Goal: Task Accomplishment & Management: Complete application form

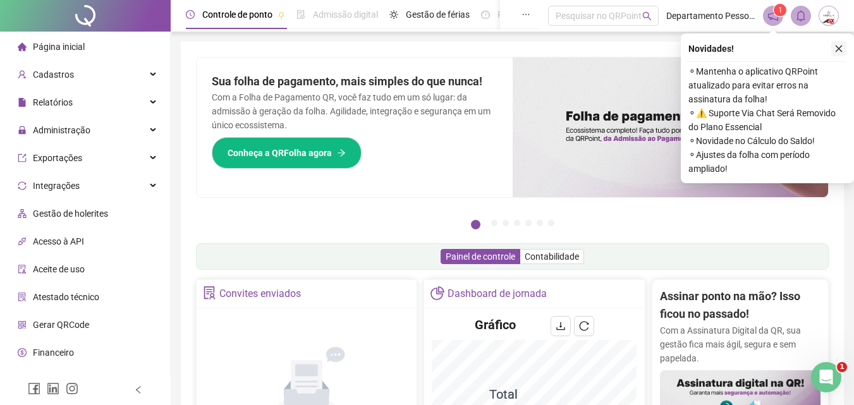
click at [836, 44] on icon "close" at bounding box center [839, 48] width 9 height 9
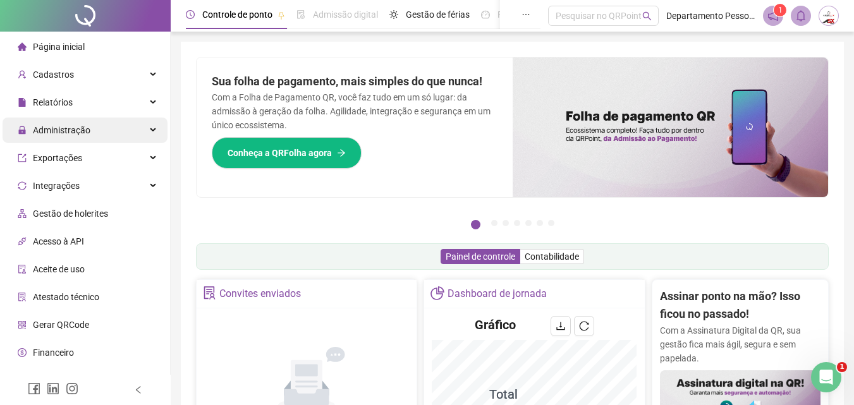
click at [52, 130] on span "Administração" at bounding box center [62, 130] width 58 height 10
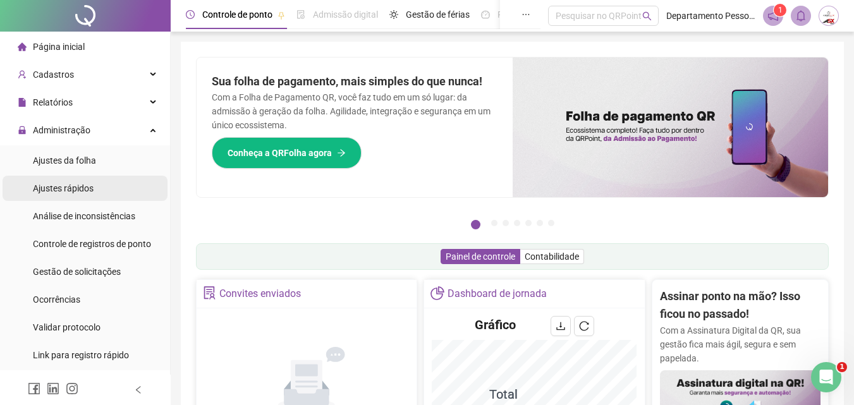
click at [94, 125] on div "Administração" at bounding box center [85, 130] width 165 height 25
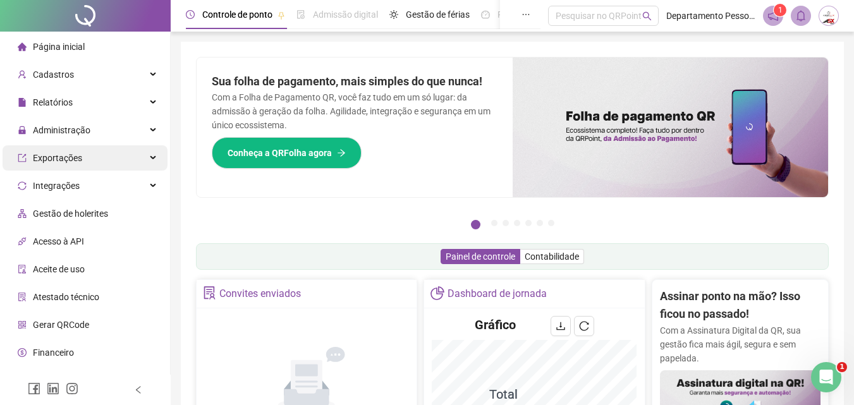
drag, startPoint x: 71, startPoint y: 131, endPoint x: 59, endPoint y: 153, distance: 25.5
click at [71, 130] on span "Administração" at bounding box center [62, 130] width 58 height 10
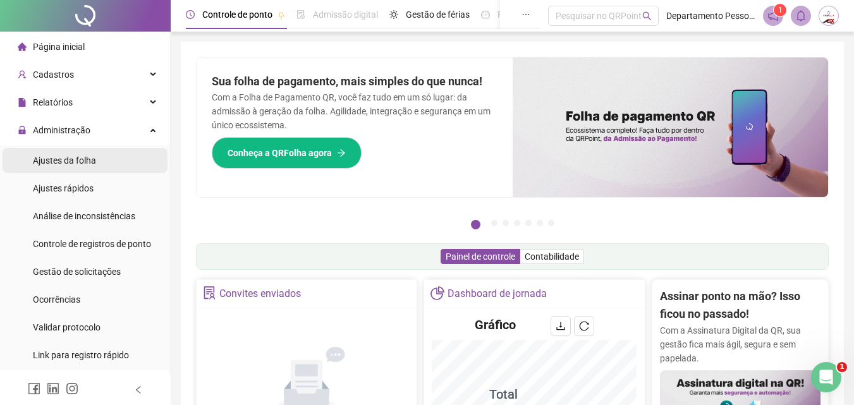
click at [55, 165] on span "Ajustes da folha" at bounding box center [64, 161] width 63 height 10
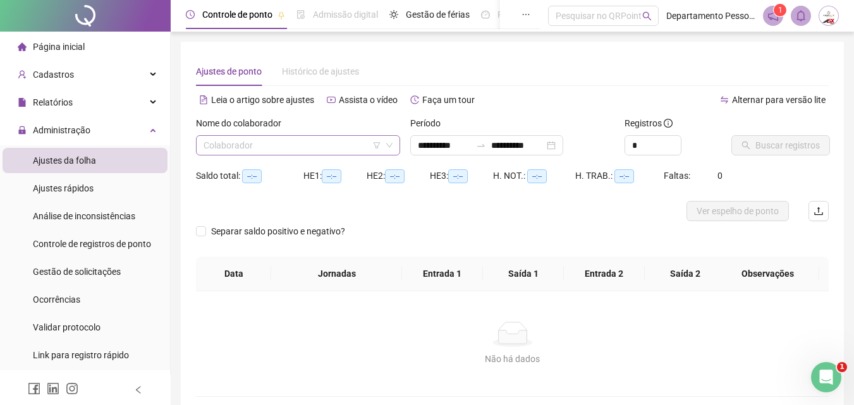
click at [332, 145] on input "search" at bounding box center [293, 145] width 178 height 19
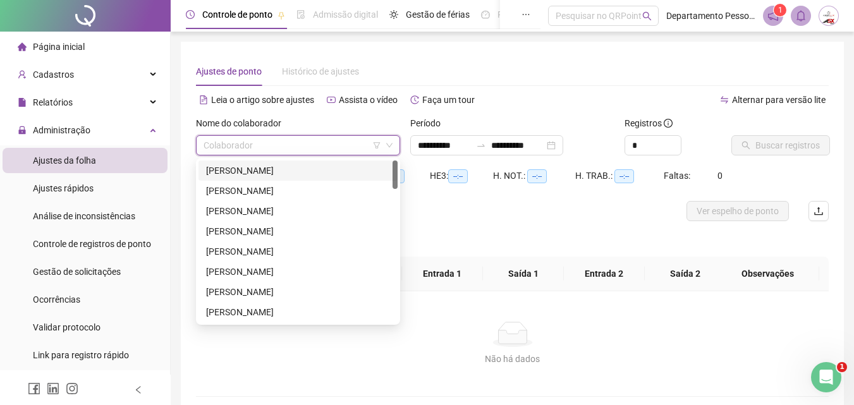
type input "**********"
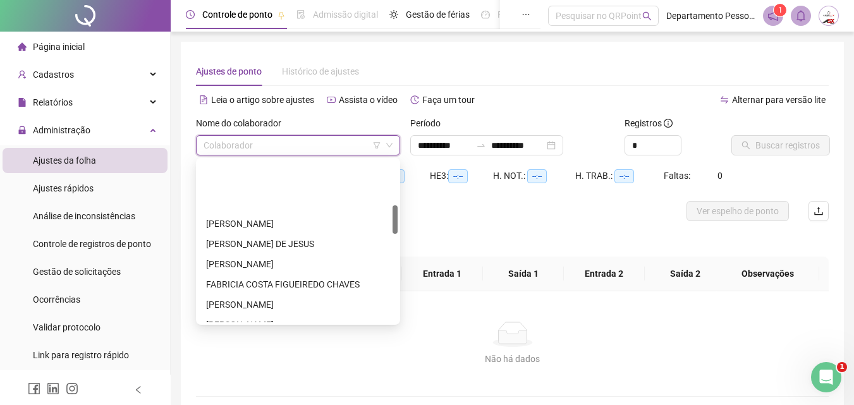
scroll to position [253, 0]
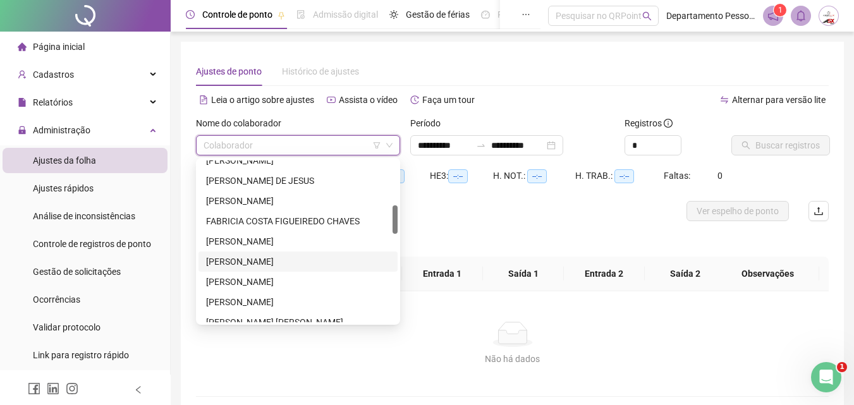
click at [249, 255] on div "[PERSON_NAME]" at bounding box center [298, 262] width 184 height 14
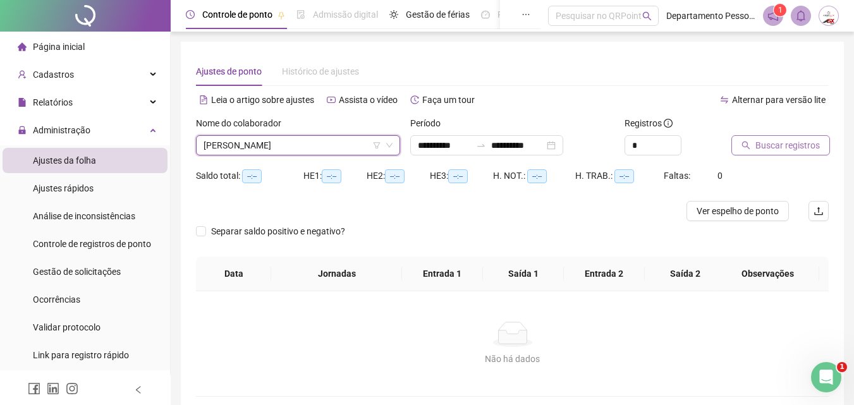
click at [797, 146] on span "Buscar registros" at bounding box center [788, 145] width 64 height 14
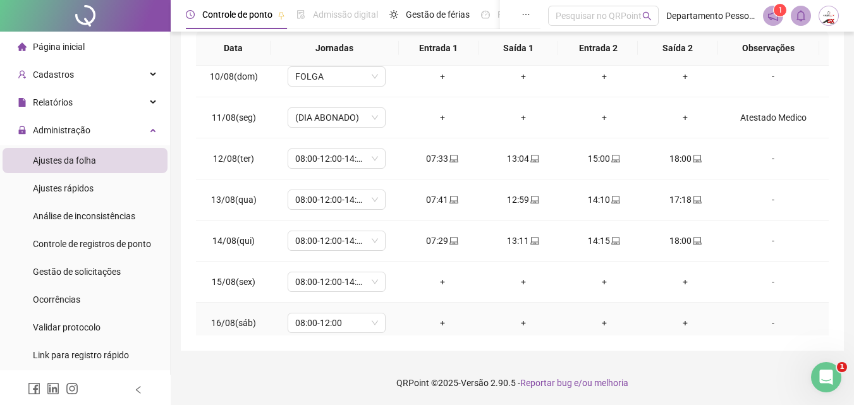
scroll to position [429, 0]
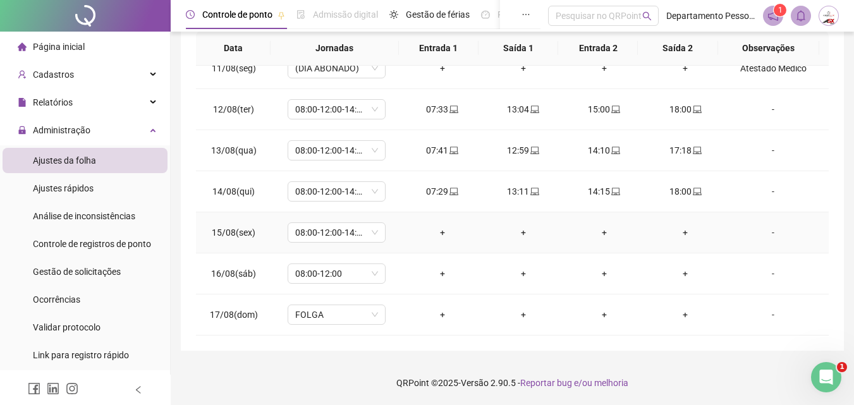
click at [767, 236] on div "-" at bounding box center [773, 233] width 75 height 14
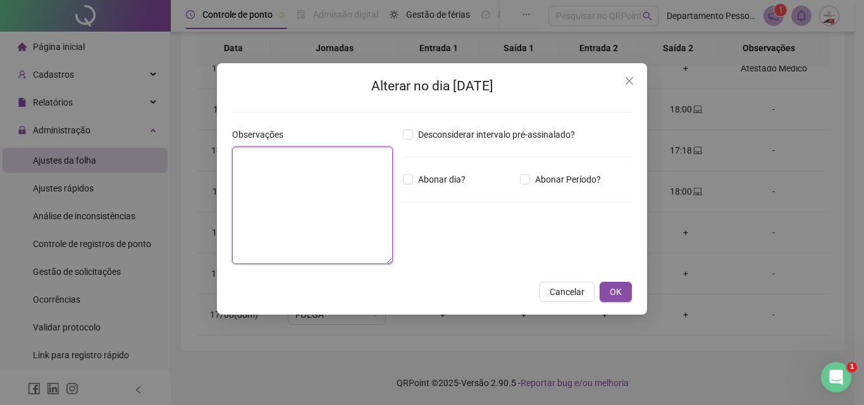
click at [366, 197] on textarea at bounding box center [312, 206] width 161 height 118
type textarea "**********"
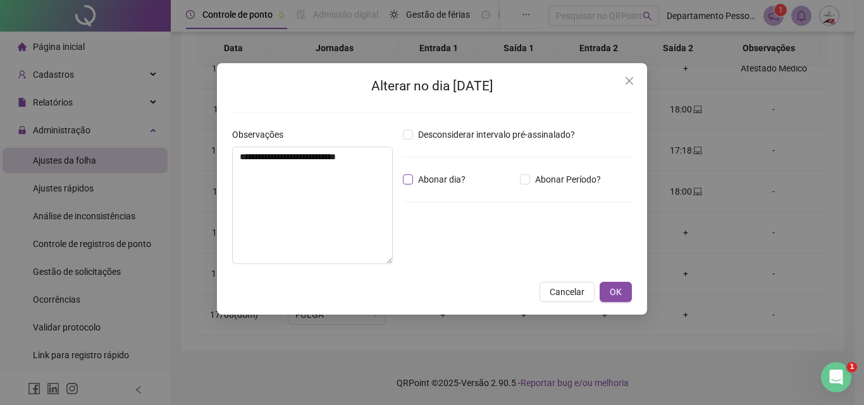
click at [438, 177] on span "Abonar dia?" at bounding box center [442, 180] width 58 height 14
click at [610, 288] on span "OK" at bounding box center [616, 292] width 12 height 14
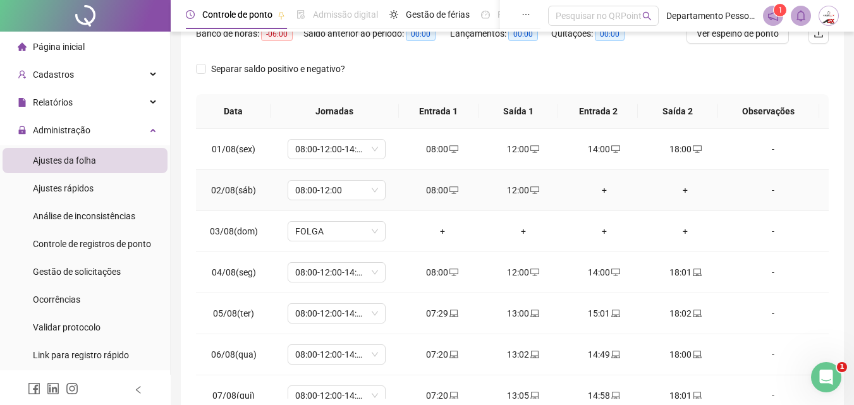
scroll to position [0, 0]
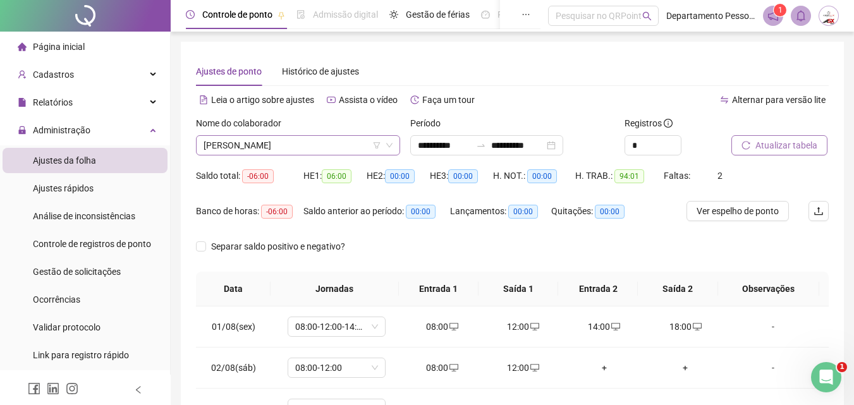
click at [351, 137] on span "[PERSON_NAME]" at bounding box center [298, 145] width 189 height 19
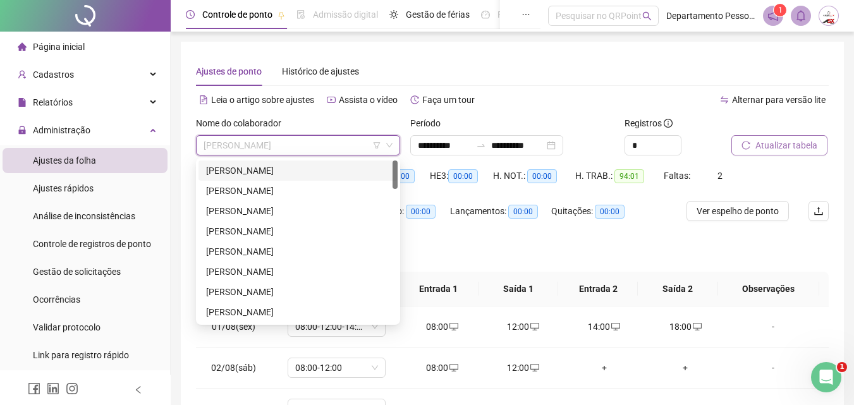
click at [294, 172] on div "[PERSON_NAME]" at bounding box center [298, 171] width 184 height 14
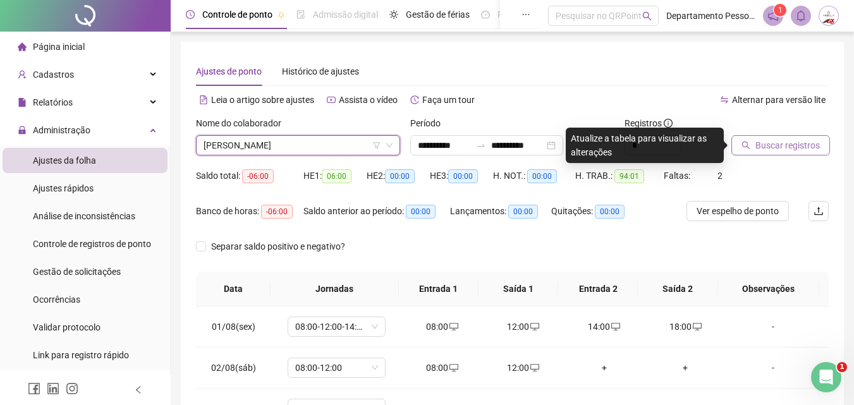
click at [784, 147] on span "Buscar registros" at bounding box center [788, 145] width 64 height 14
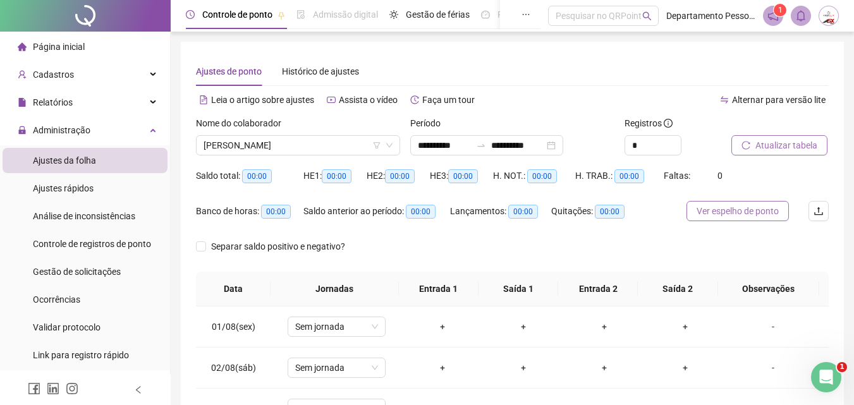
click at [754, 216] on span "Ver espelho de ponto" at bounding box center [738, 211] width 82 height 14
click at [240, 140] on span "[PERSON_NAME]" at bounding box center [298, 145] width 189 height 19
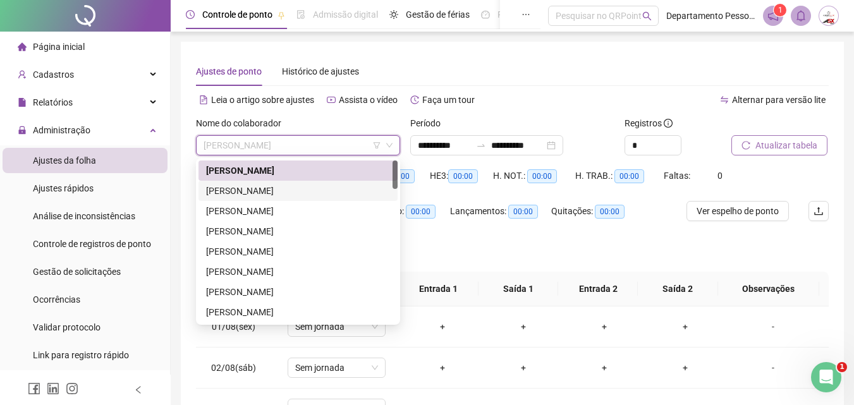
click at [241, 192] on div "[PERSON_NAME]" at bounding box center [298, 191] width 184 height 14
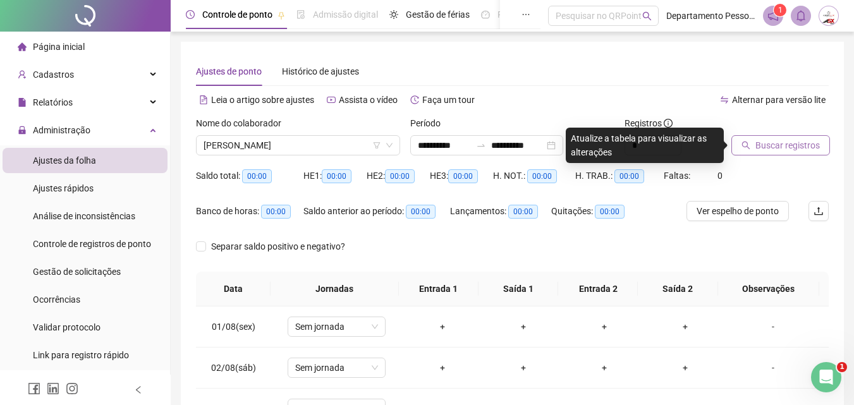
click at [800, 145] on span "Buscar registros" at bounding box center [788, 145] width 64 height 14
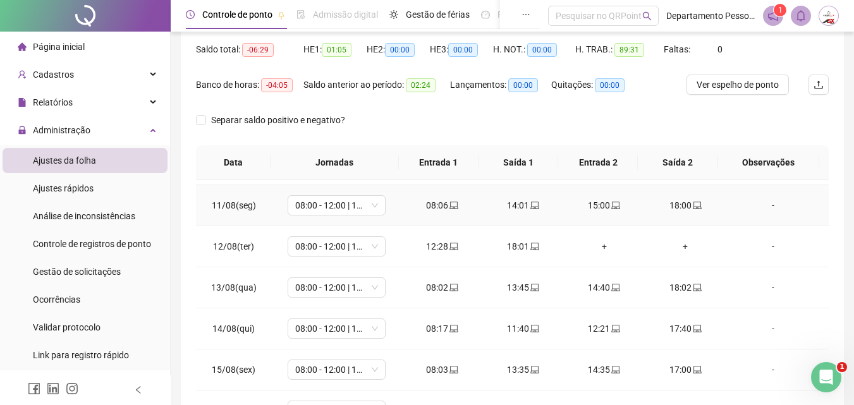
scroll to position [429, 0]
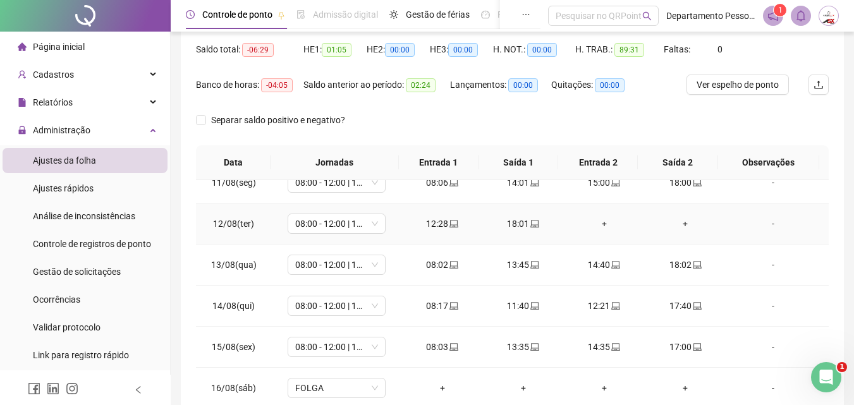
click at [766, 226] on div "-" at bounding box center [773, 224] width 75 height 14
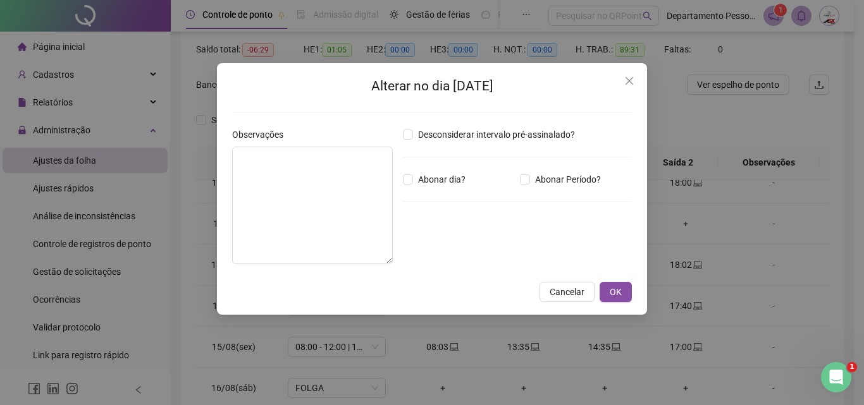
click at [115, 171] on div "Alterar no dia [DATE] Observações Desconsiderar intervalo pré-assinalado? Abona…" at bounding box center [432, 202] width 864 height 405
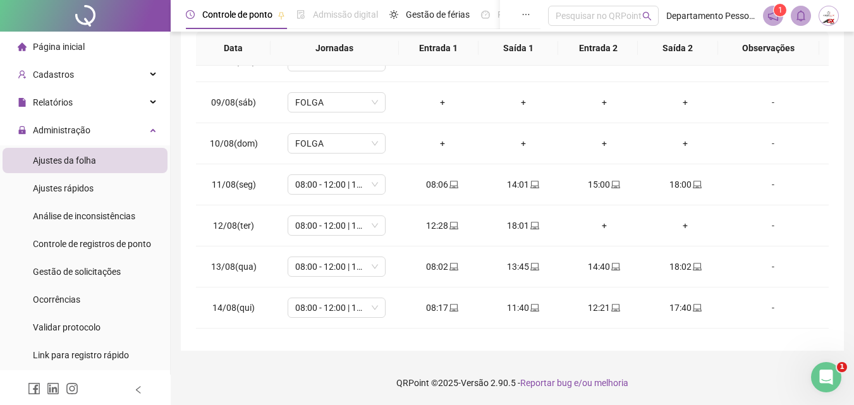
scroll to position [302, 0]
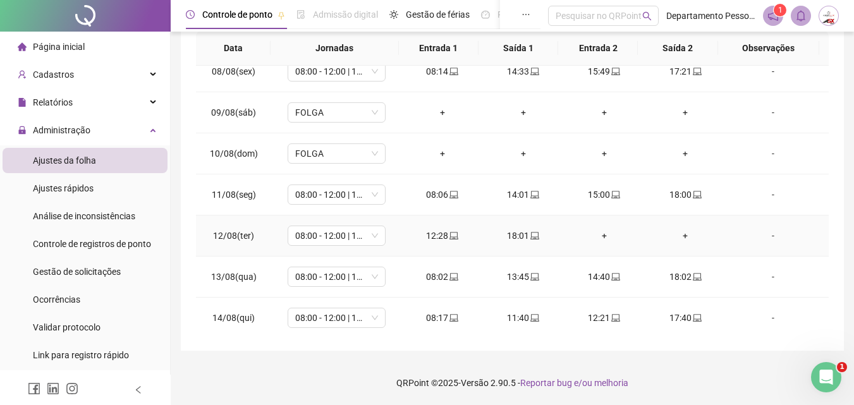
click at [775, 232] on div "-" at bounding box center [773, 236] width 75 height 14
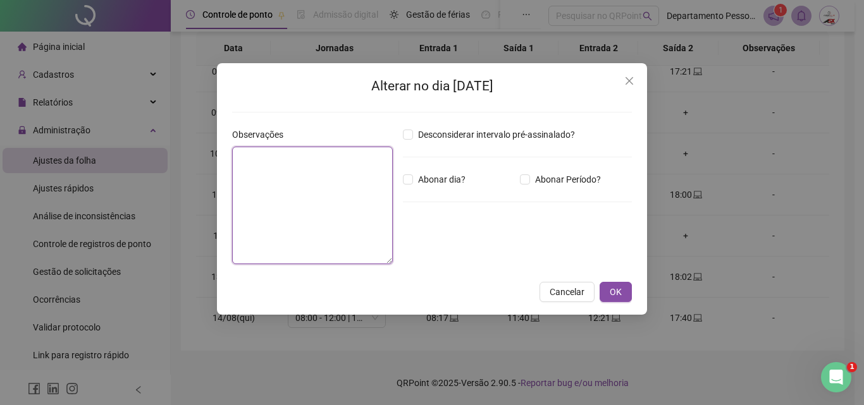
click at [306, 204] on textarea at bounding box center [312, 206] width 161 height 118
type textarea "*"
type textarea "*****"
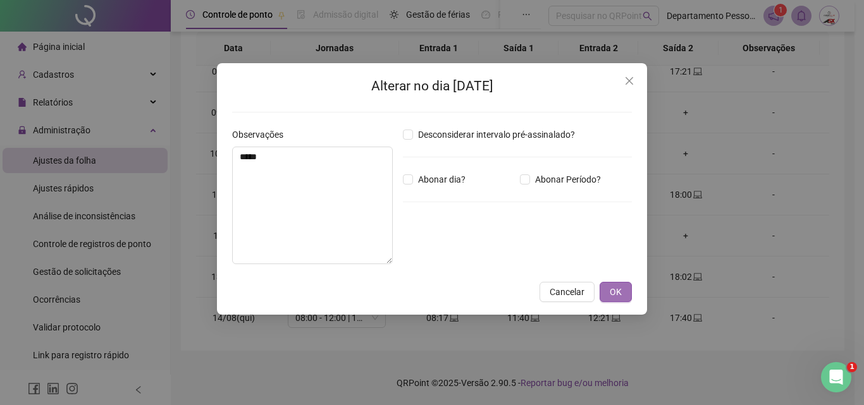
click at [624, 298] on button "OK" at bounding box center [615, 292] width 32 height 20
click at [615, 290] on div "Alterar no dia [DATE] Observações ***** Desconsiderar intervalo pré-assinalado?…" at bounding box center [432, 202] width 864 height 405
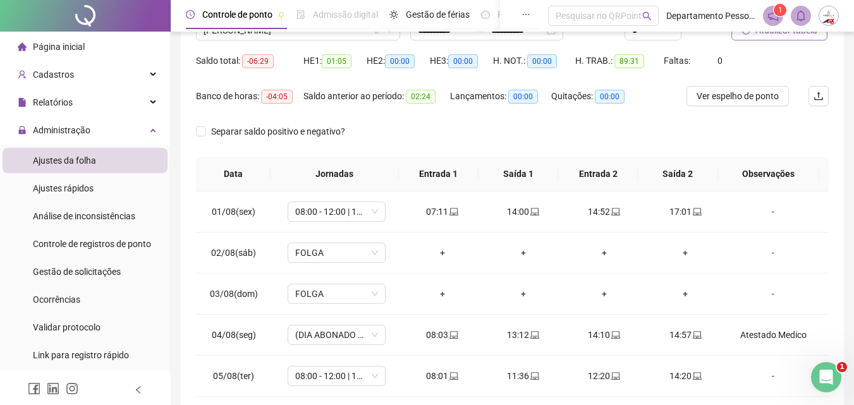
scroll to position [0, 0]
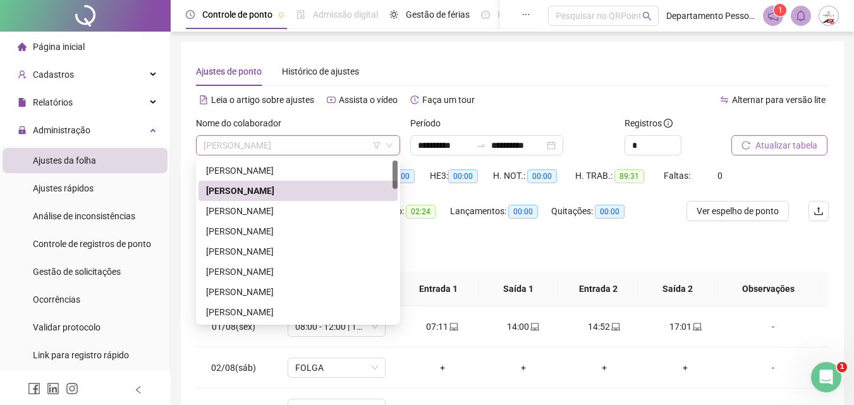
click at [338, 144] on span "[PERSON_NAME]" at bounding box center [298, 145] width 189 height 19
click at [269, 223] on div "[PERSON_NAME]" at bounding box center [298, 231] width 199 height 20
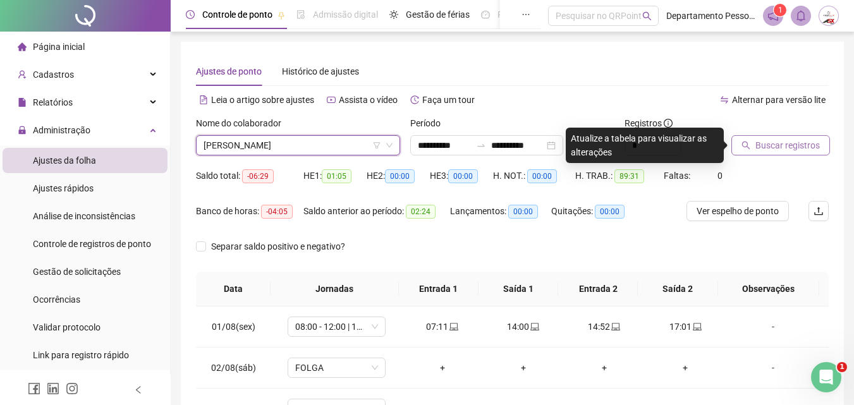
click at [783, 145] on span "Buscar registros" at bounding box center [788, 145] width 64 height 14
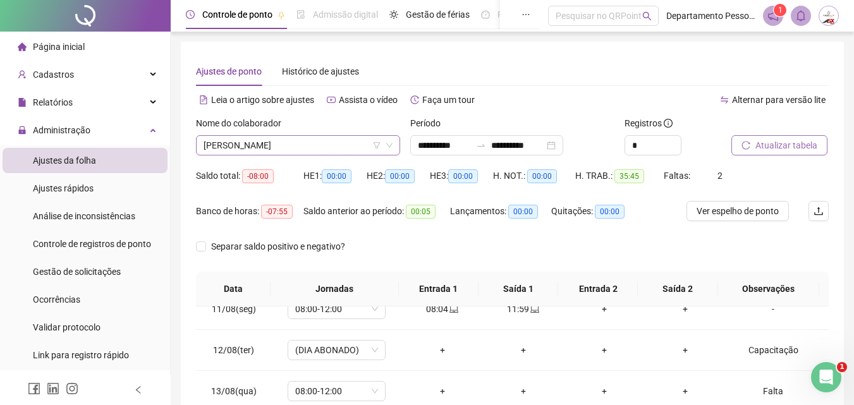
click at [345, 147] on span "[PERSON_NAME]" at bounding box center [298, 145] width 189 height 19
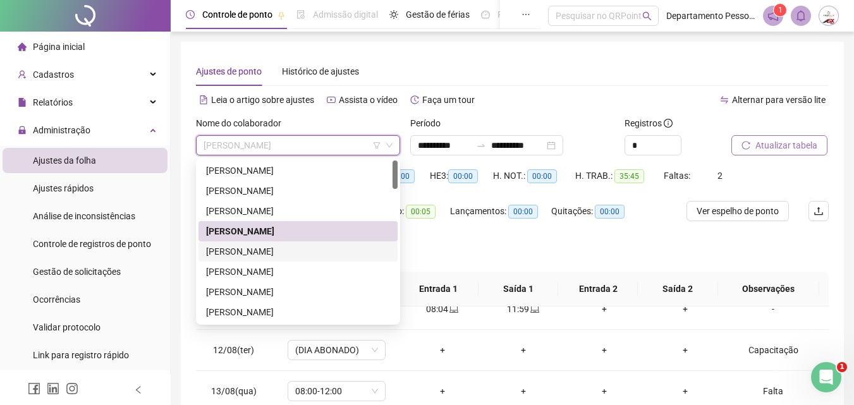
click at [264, 250] on div "[PERSON_NAME]" at bounding box center [298, 252] width 184 height 14
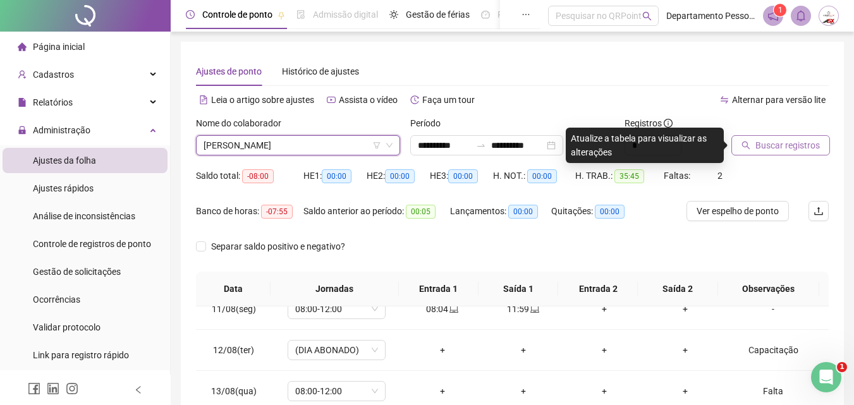
click at [781, 142] on span "Buscar registros" at bounding box center [788, 145] width 64 height 14
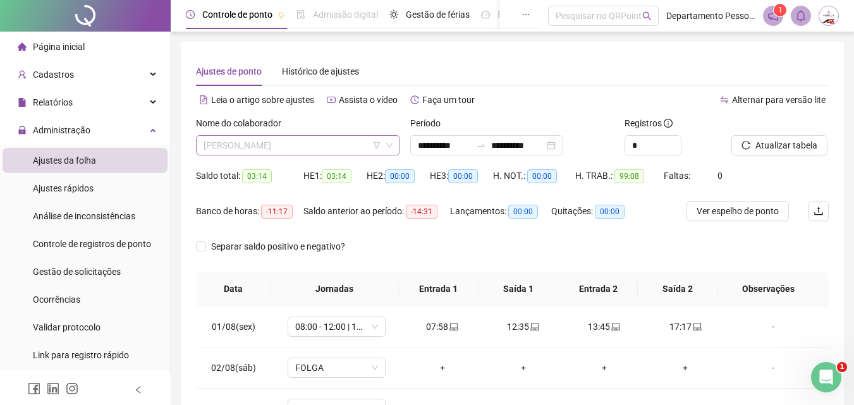
click at [302, 139] on span "[PERSON_NAME]" at bounding box center [298, 145] width 189 height 19
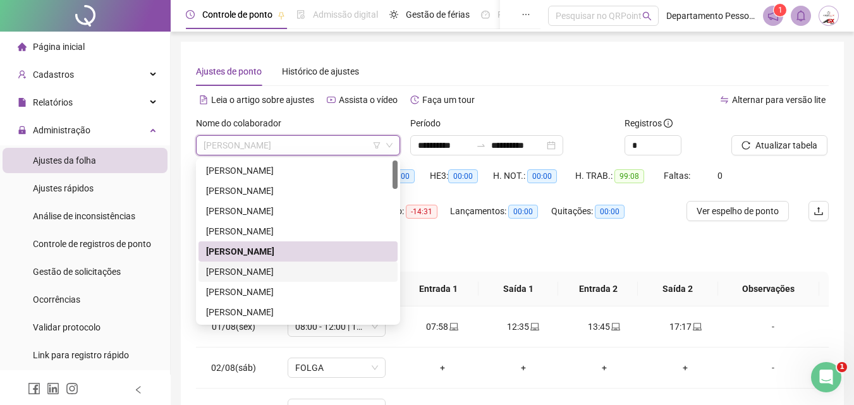
click at [252, 278] on div "[PERSON_NAME]" at bounding box center [298, 272] width 184 height 14
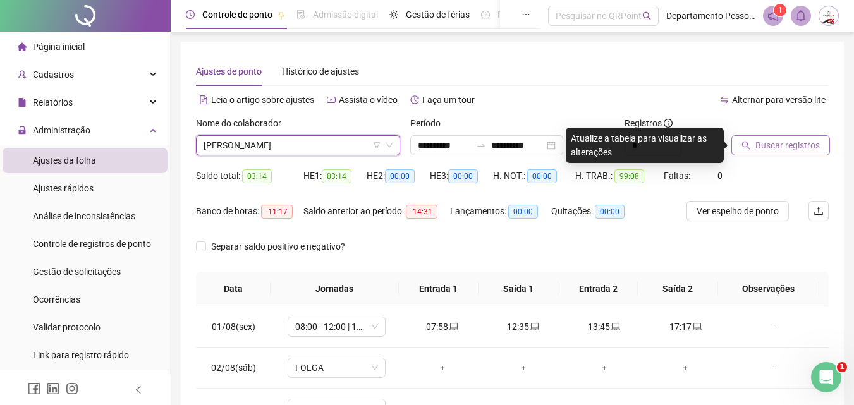
click at [790, 144] on span "Buscar registros" at bounding box center [788, 145] width 64 height 14
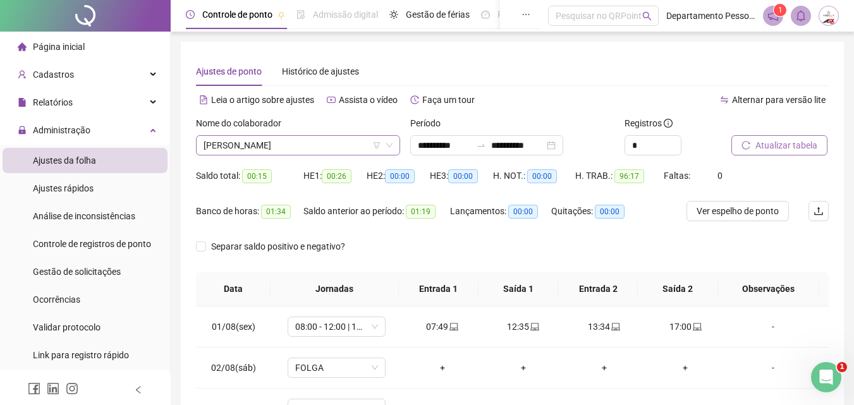
click at [300, 148] on span "[PERSON_NAME]" at bounding box center [298, 145] width 189 height 19
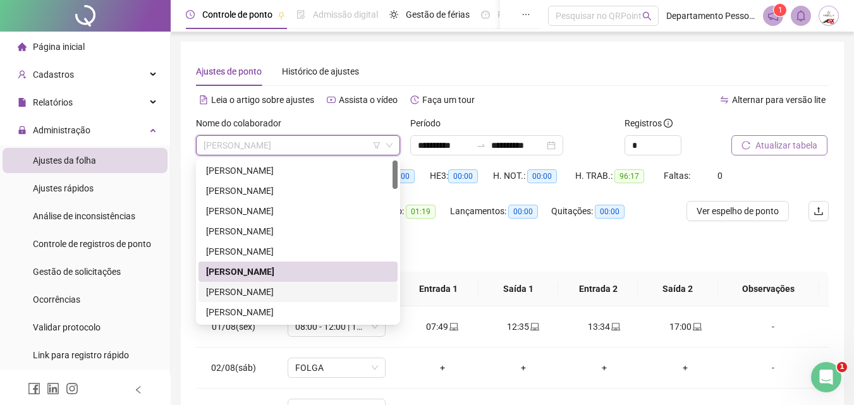
click at [271, 297] on div "[PERSON_NAME]" at bounding box center [298, 292] width 184 height 14
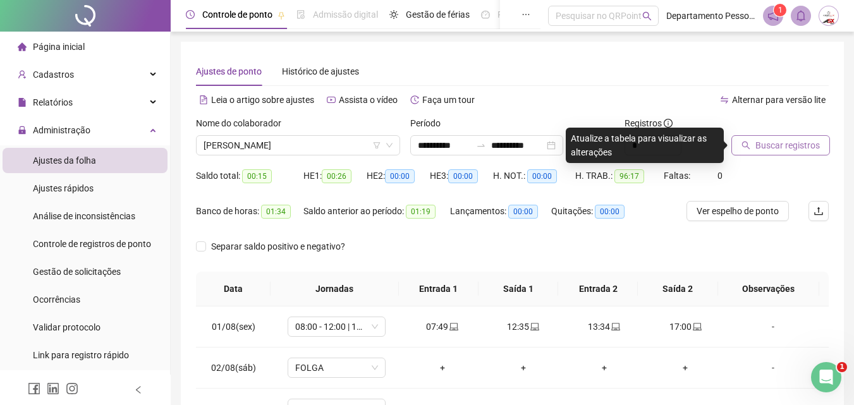
click at [768, 140] on span "Buscar registros" at bounding box center [788, 145] width 64 height 14
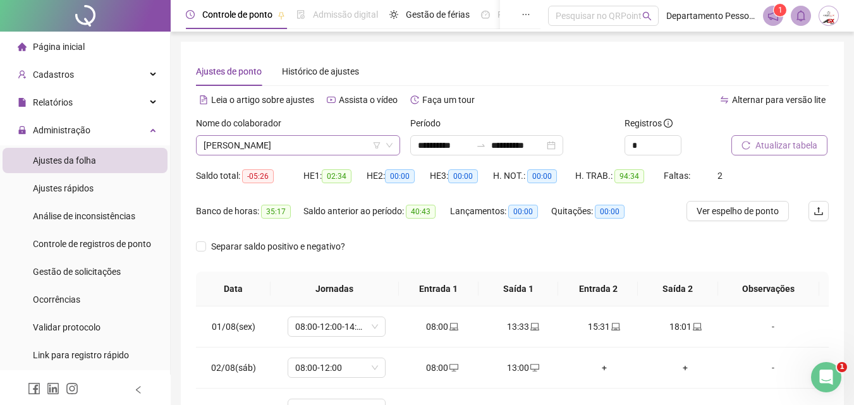
click at [316, 148] on span "[PERSON_NAME]" at bounding box center [298, 145] width 189 height 19
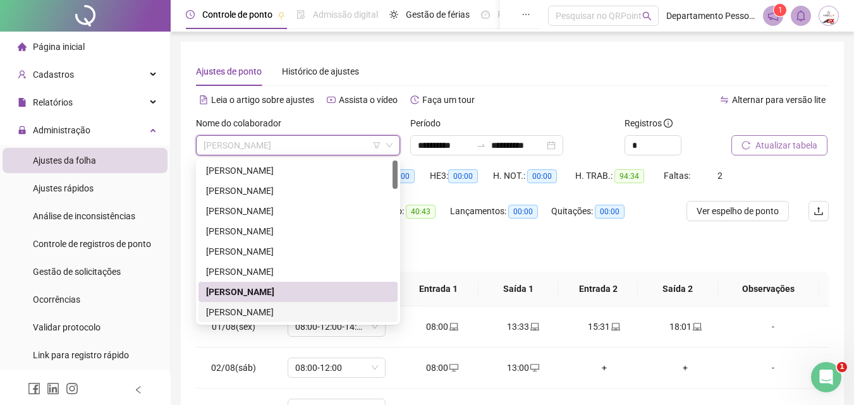
click at [276, 319] on div "[PERSON_NAME]" at bounding box center [298, 312] width 199 height 20
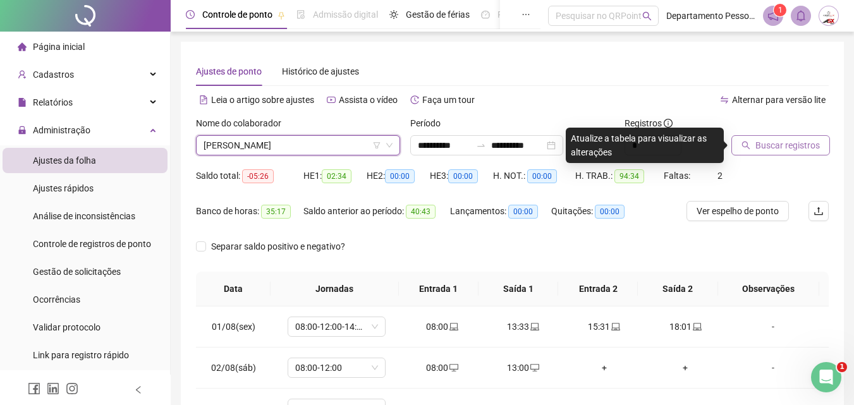
click at [802, 147] on span "Buscar registros" at bounding box center [788, 145] width 64 height 14
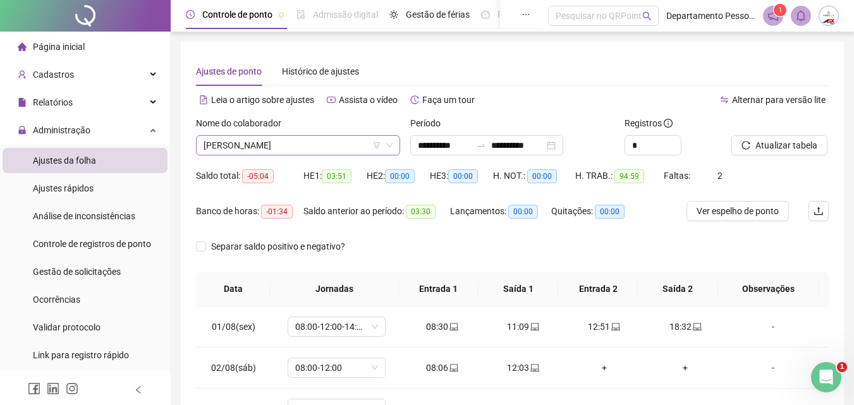
click at [346, 145] on span "[PERSON_NAME]" at bounding box center [298, 145] width 189 height 19
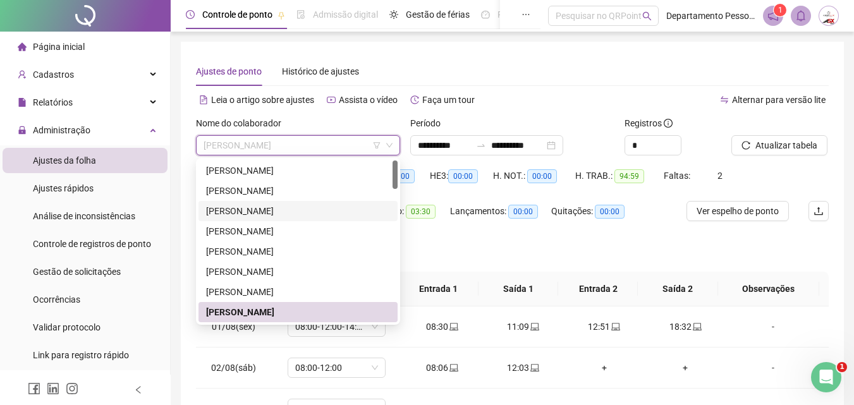
scroll to position [63, 0]
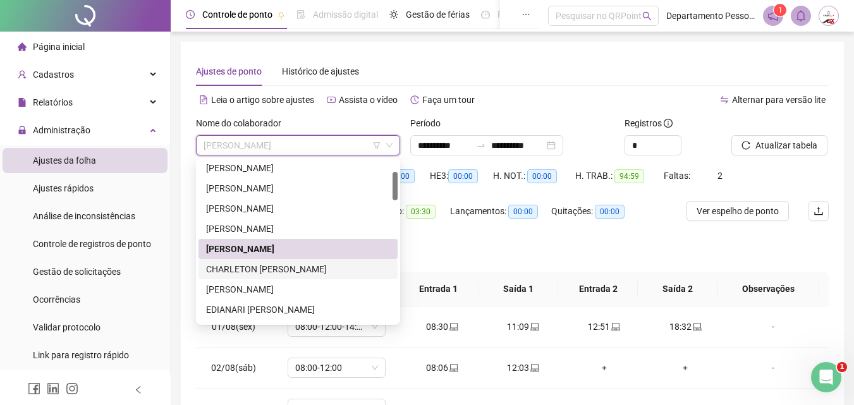
click at [279, 269] on div "CHARLETON [PERSON_NAME]" at bounding box center [298, 269] width 184 height 14
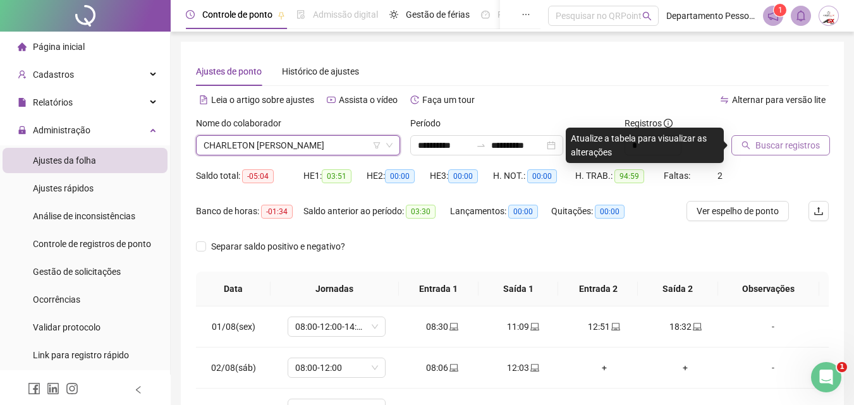
click at [809, 143] on span "Buscar registros" at bounding box center [788, 145] width 64 height 14
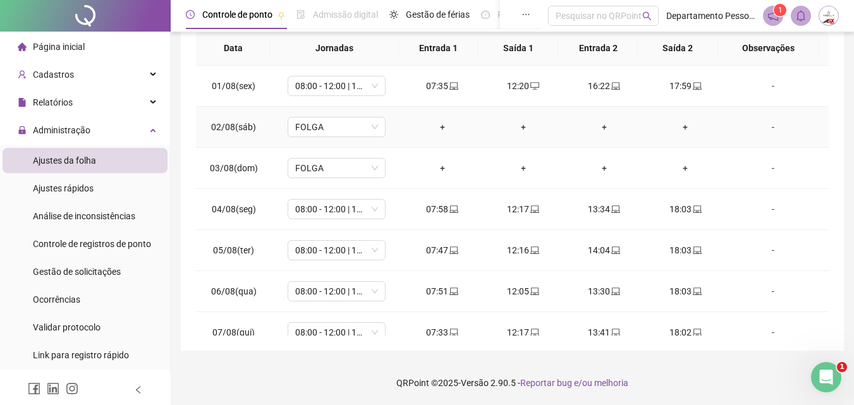
scroll to position [0, 0]
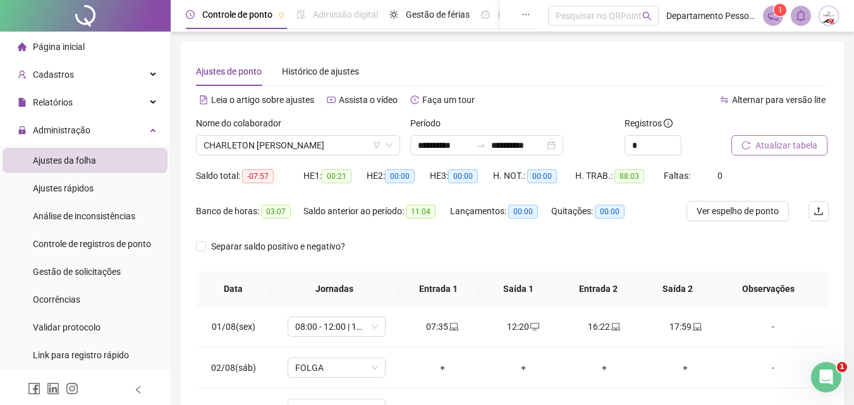
click at [356, 156] on div "Nome do colaborador [PERSON_NAME]" at bounding box center [298, 140] width 214 height 49
click at [353, 146] on span "CHARLETON [PERSON_NAME]" at bounding box center [298, 145] width 189 height 19
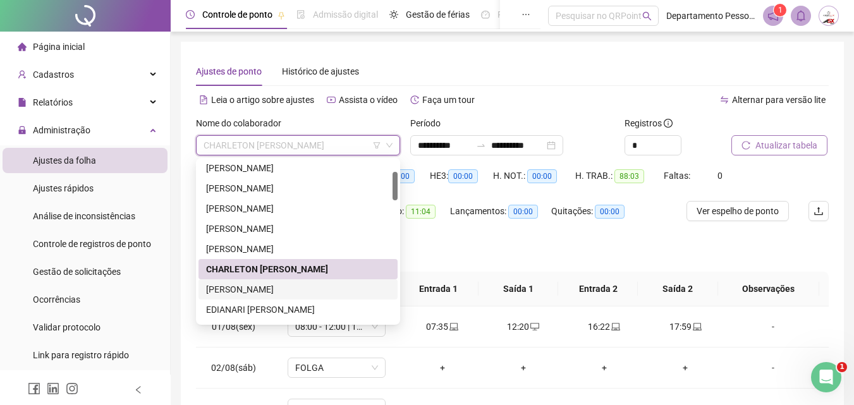
click at [310, 291] on div "[PERSON_NAME]" at bounding box center [298, 290] width 184 height 14
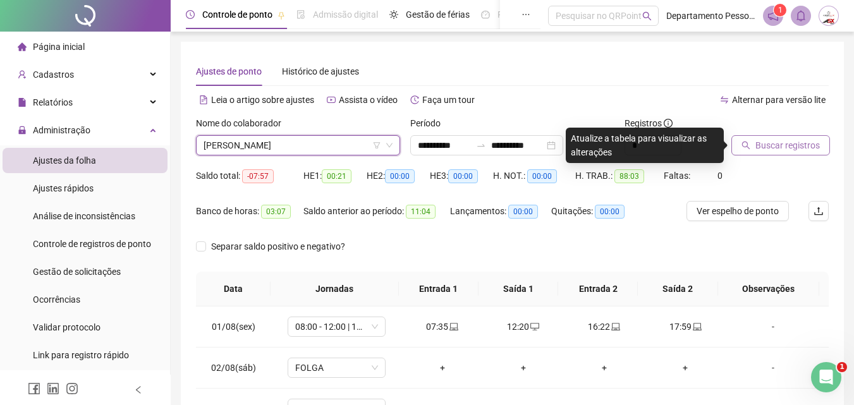
click at [764, 143] on span "Buscar registros" at bounding box center [788, 145] width 64 height 14
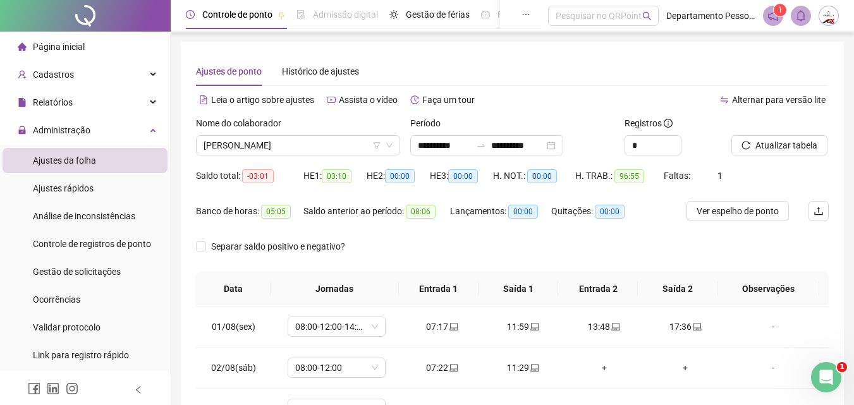
click at [285, 165] on div "Nome do colaborador [PERSON_NAME]" at bounding box center [298, 140] width 214 height 49
click at [294, 143] on span "[PERSON_NAME]" at bounding box center [298, 145] width 189 height 19
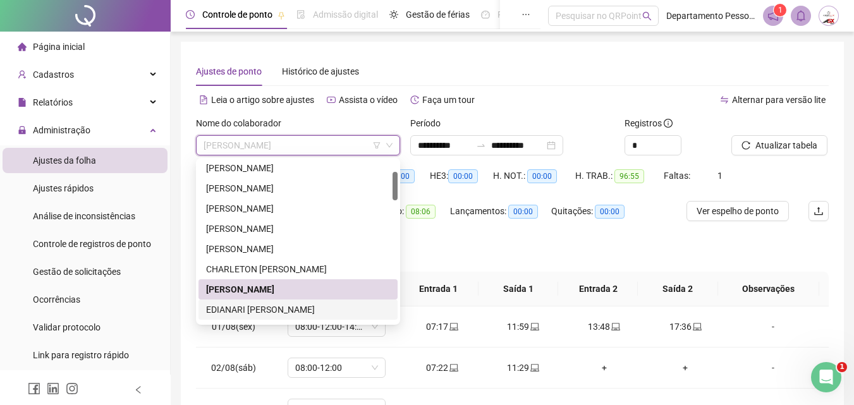
click at [254, 308] on div "EDIANARI [PERSON_NAME]" at bounding box center [298, 310] width 184 height 14
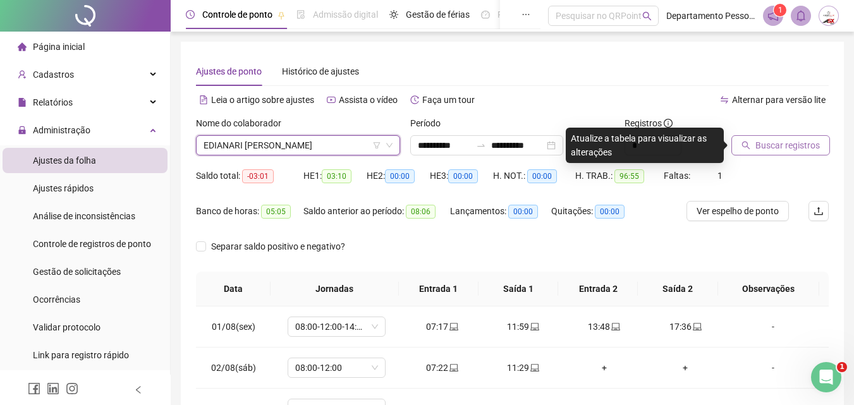
click at [792, 145] on span "Buscar registros" at bounding box center [788, 145] width 64 height 14
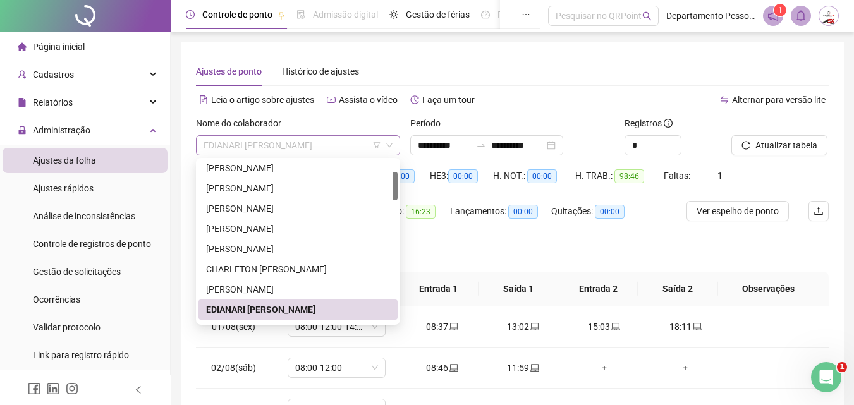
click at [303, 140] on span "EDIANARI [PERSON_NAME]" at bounding box center [298, 145] width 189 height 19
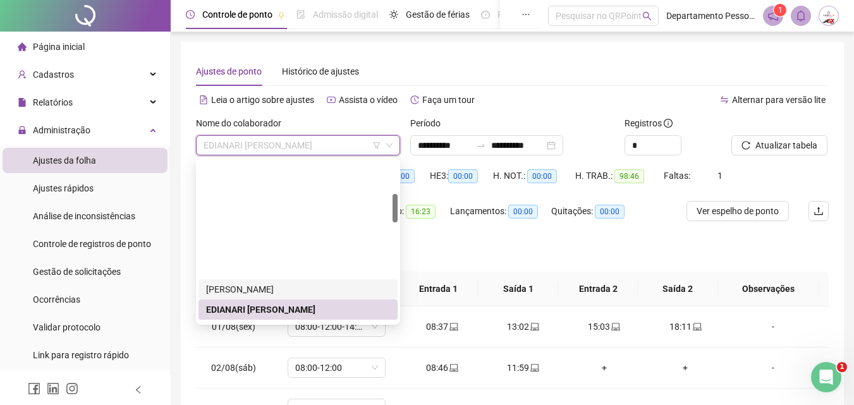
scroll to position [190, 0]
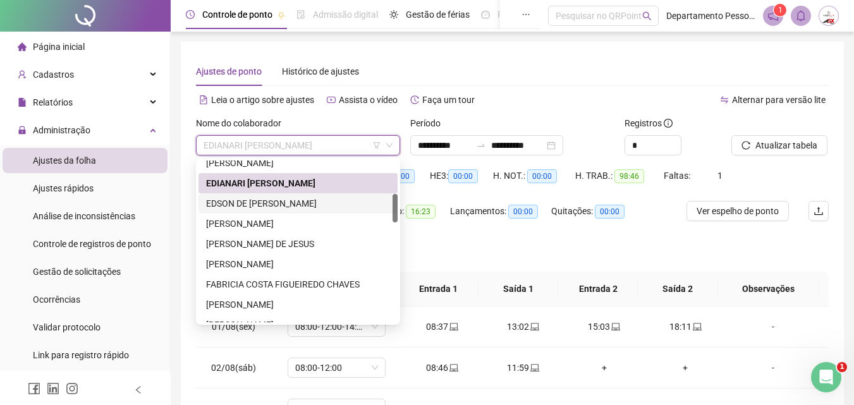
click at [261, 202] on div "EDSON DE [PERSON_NAME]" at bounding box center [298, 204] width 184 height 14
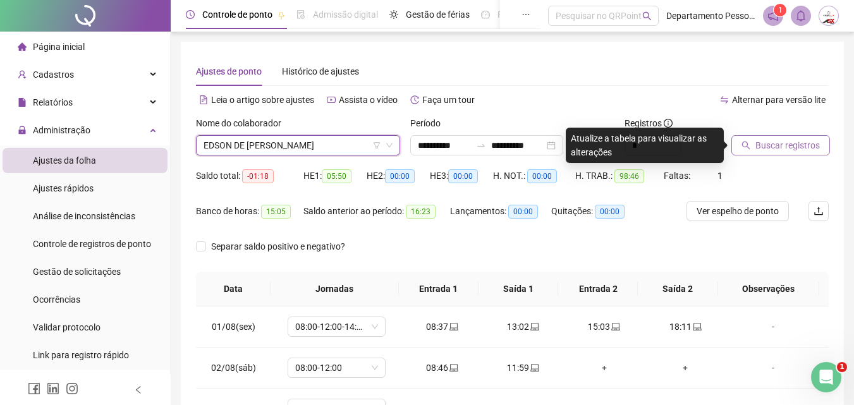
click at [799, 144] on span "Buscar registros" at bounding box center [788, 145] width 64 height 14
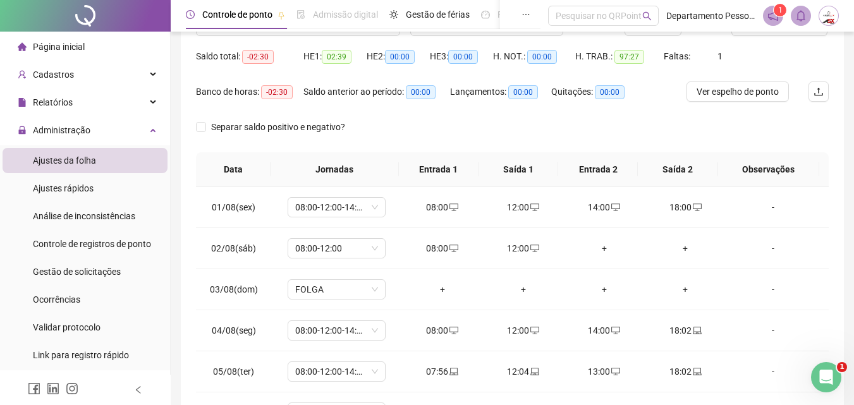
scroll to position [0, 0]
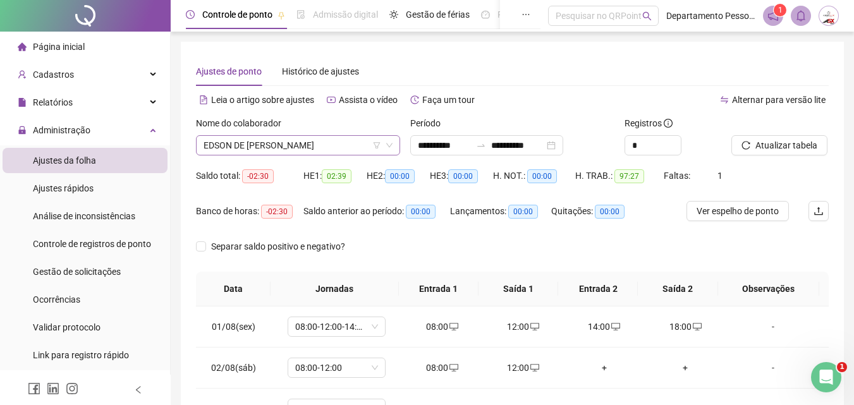
click at [268, 141] on span "EDSON DE [PERSON_NAME]" at bounding box center [298, 145] width 189 height 19
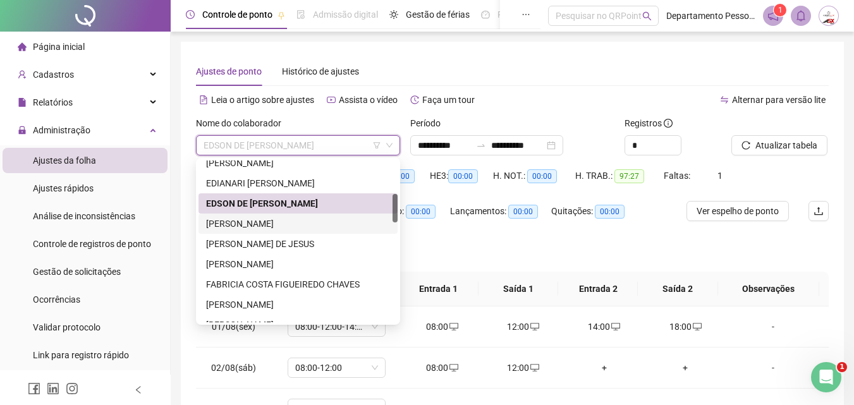
click at [242, 219] on div "[PERSON_NAME]" at bounding box center [298, 224] width 184 height 14
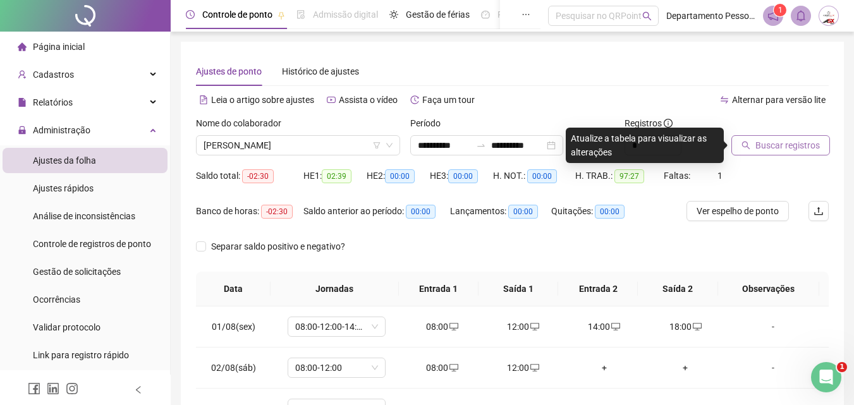
click at [762, 144] on span "Buscar registros" at bounding box center [788, 145] width 64 height 14
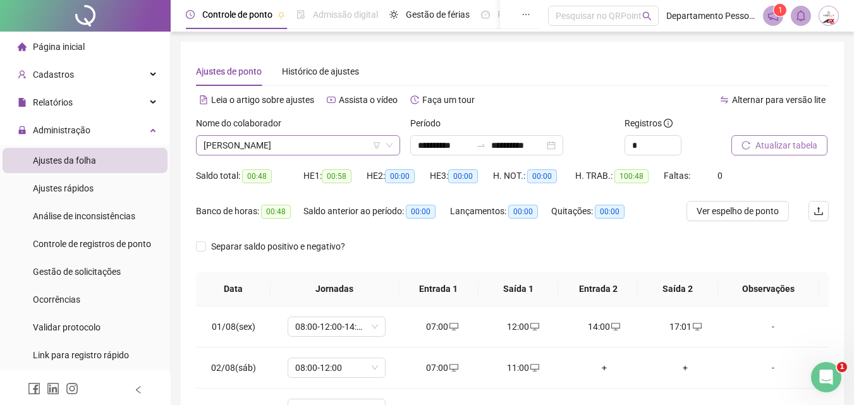
click at [286, 143] on span "[PERSON_NAME]" at bounding box center [298, 145] width 189 height 19
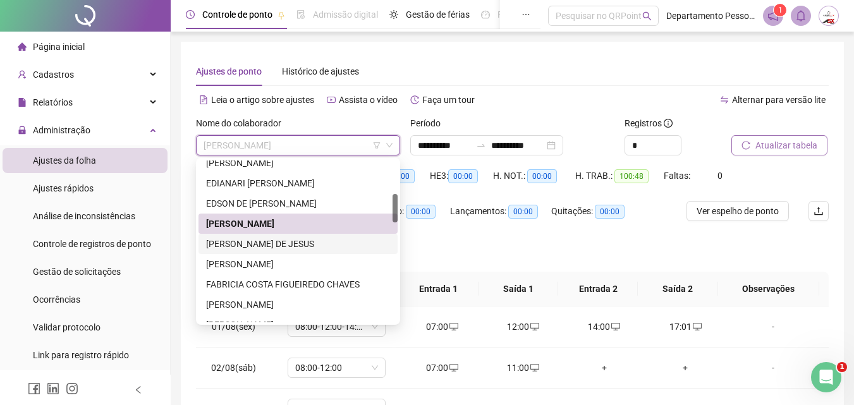
click at [232, 242] on div "[PERSON_NAME] DE JESUS" at bounding box center [298, 244] width 184 height 14
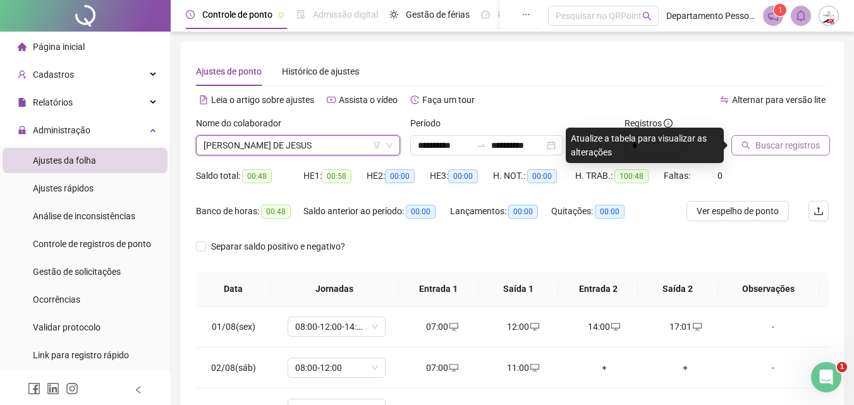
click at [793, 147] on span "Buscar registros" at bounding box center [788, 145] width 64 height 14
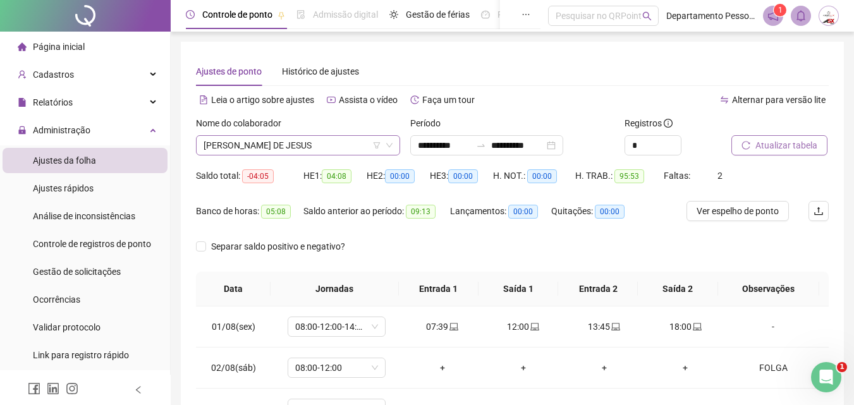
click at [340, 150] on span "[PERSON_NAME] DE JESUS" at bounding box center [298, 145] width 189 height 19
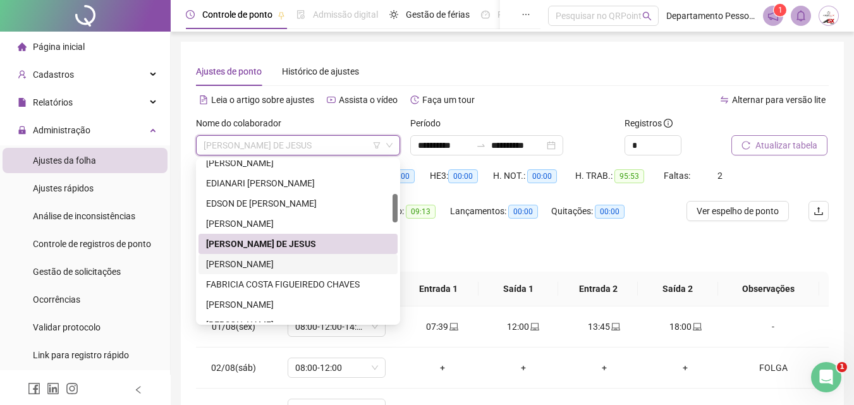
click at [257, 262] on div "[PERSON_NAME]" at bounding box center [298, 264] width 184 height 14
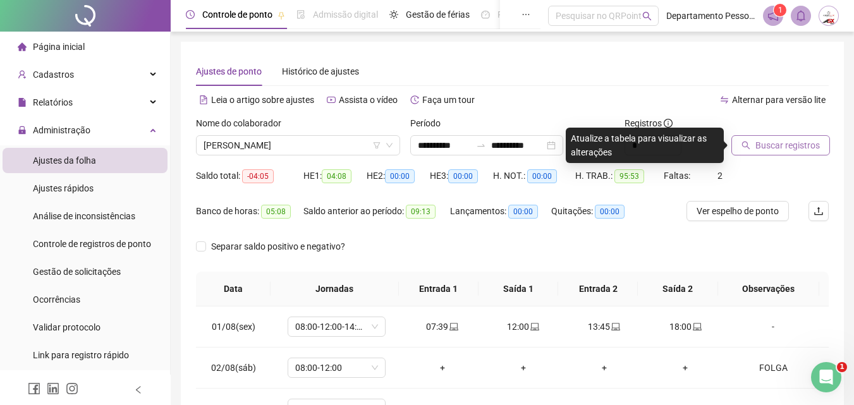
click at [794, 141] on span "Buscar registros" at bounding box center [788, 145] width 64 height 14
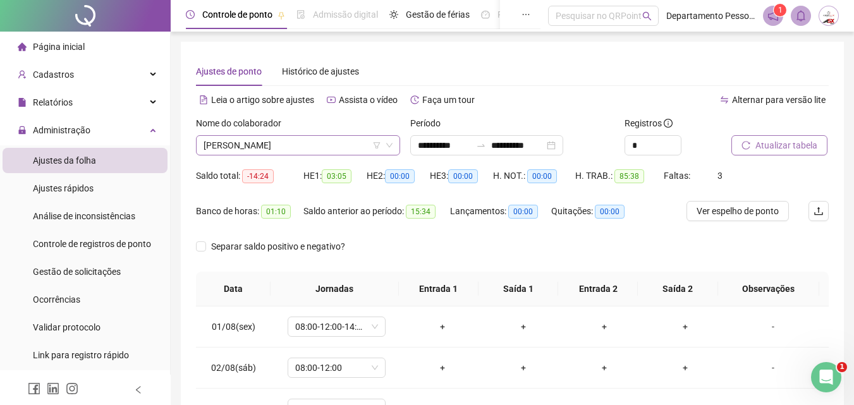
click at [290, 137] on span "[PERSON_NAME]" at bounding box center [298, 145] width 189 height 19
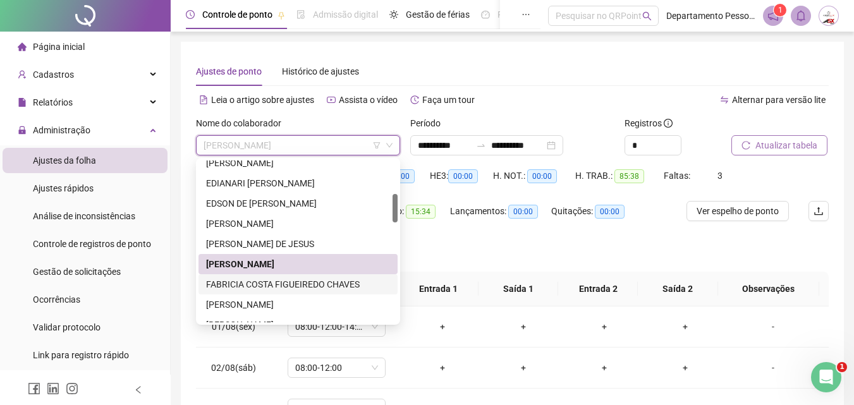
click at [244, 280] on div "FABRICIA COSTA FIGUEIREDO CHAVES" at bounding box center [298, 285] width 184 height 14
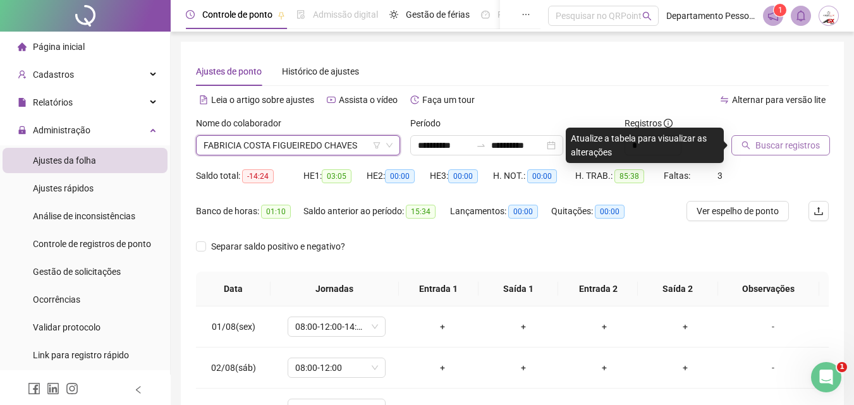
click at [787, 147] on span "Buscar registros" at bounding box center [788, 145] width 64 height 14
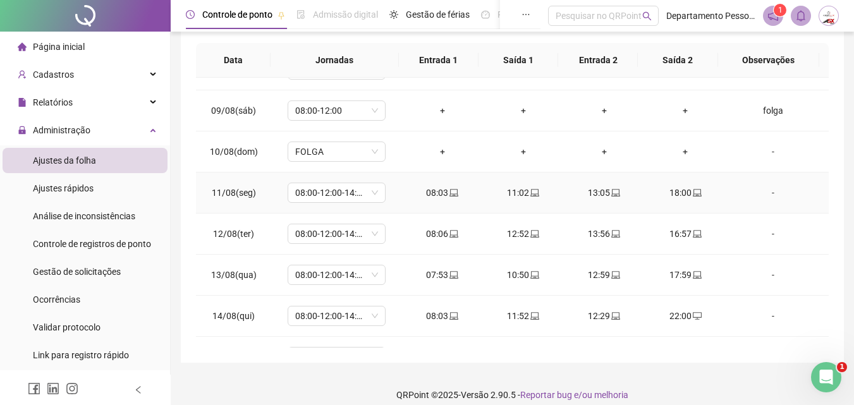
scroll to position [379, 0]
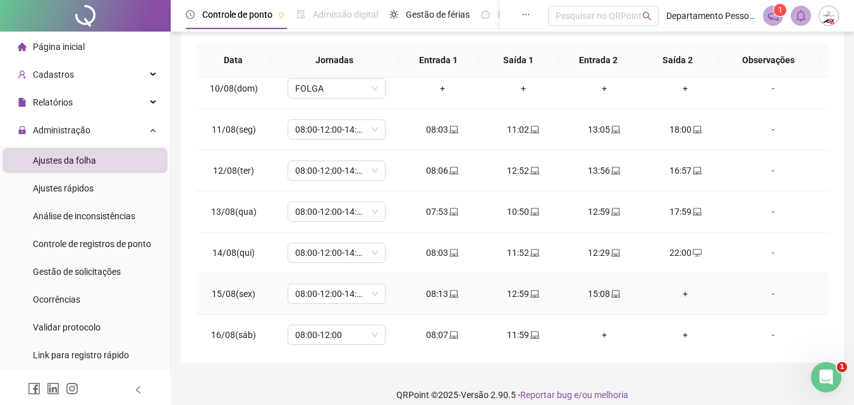
click at [681, 295] on div "+" at bounding box center [685, 294] width 61 height 14
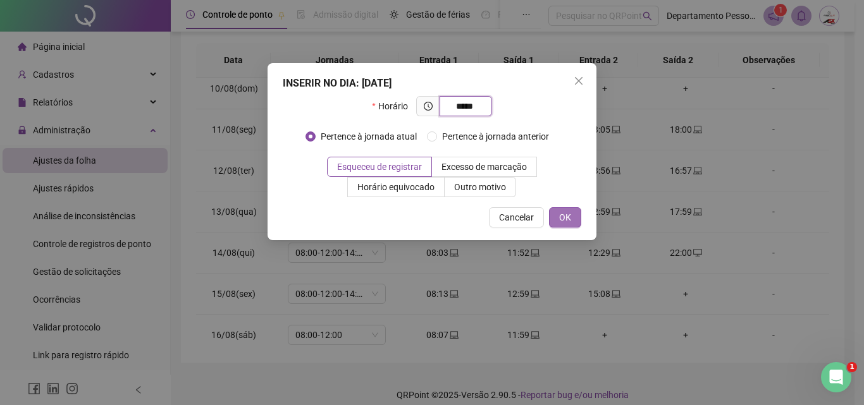
type input "*****"
click at [568, 223] on span "OK" at bounding box center [565, 218] width 12 height 14
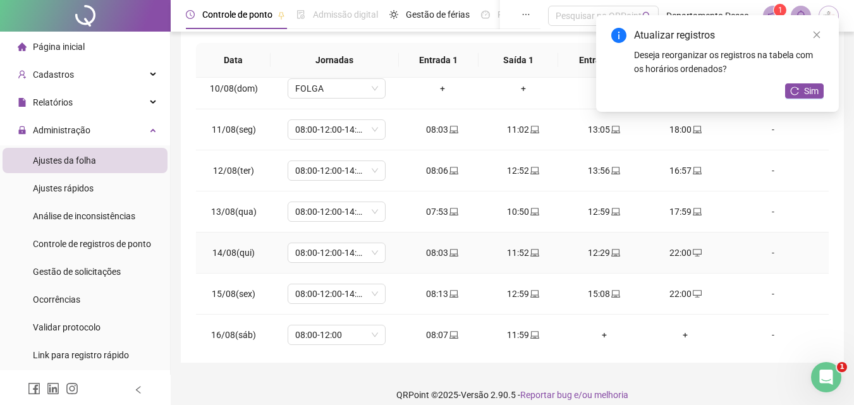
click at [693, 251] on icon "desktop" at bounding box center [697, 252] width 9 height 9
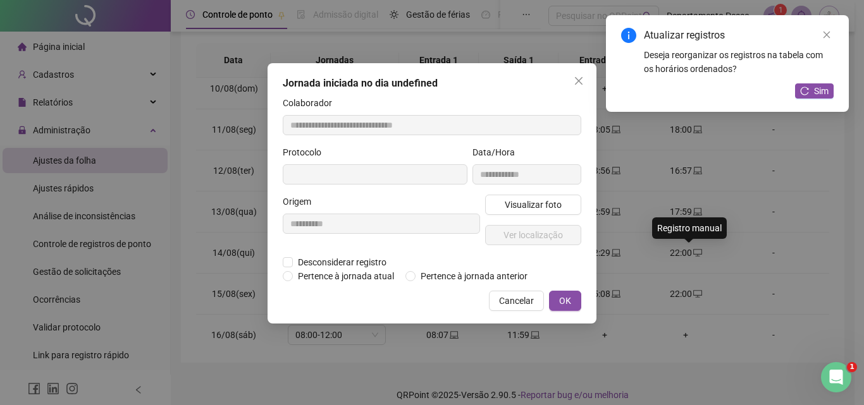
type input "**********"
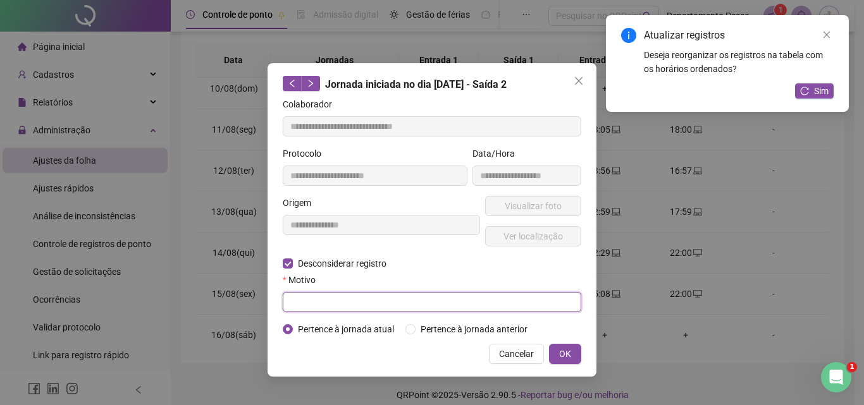
click at [340, 303] on input "text" at bounding box center [432, 302] width 298 height 20
click at [293, 302] on input "**********" at bounding box center [432, 302] width 298 height 20
type input "**********"
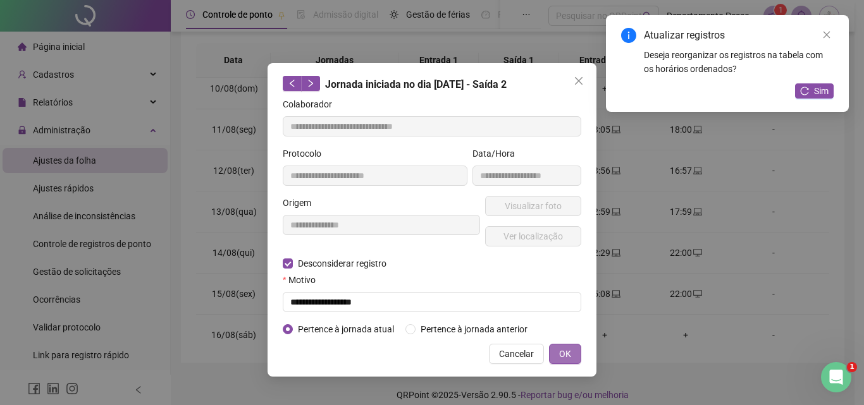
click at [563, 354] on span "OK" at bounding box center [565, 354] width 12 height 14
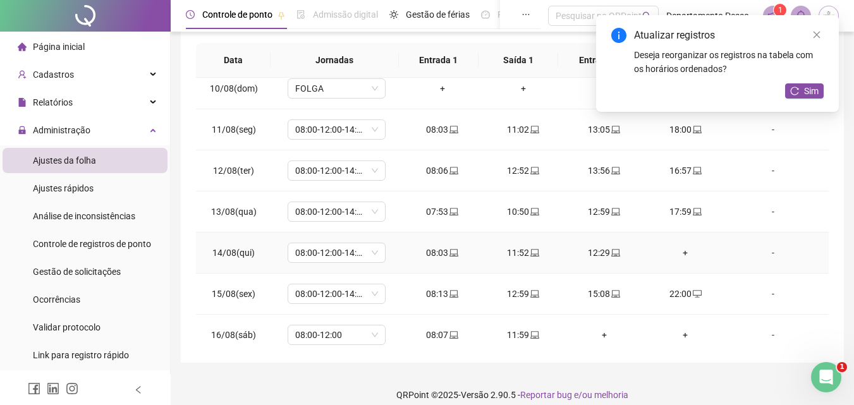
click at [680, 248] on div "+" at bounding box center [685, 253] width 61 height 14
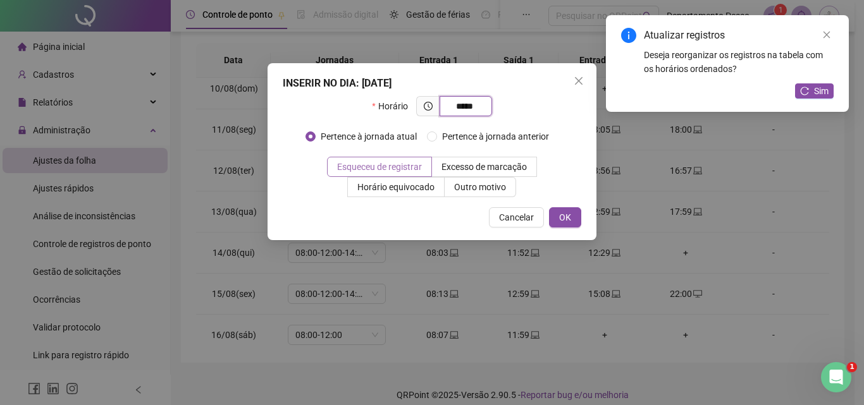
type input "*****"
click at [391, 169] on span "Esqueceu de registrar" at bounding box center [379, 167] width 85 height 10
click at [569, 217] on span "OK" at bounding box center [565, 218] width 12 height 14
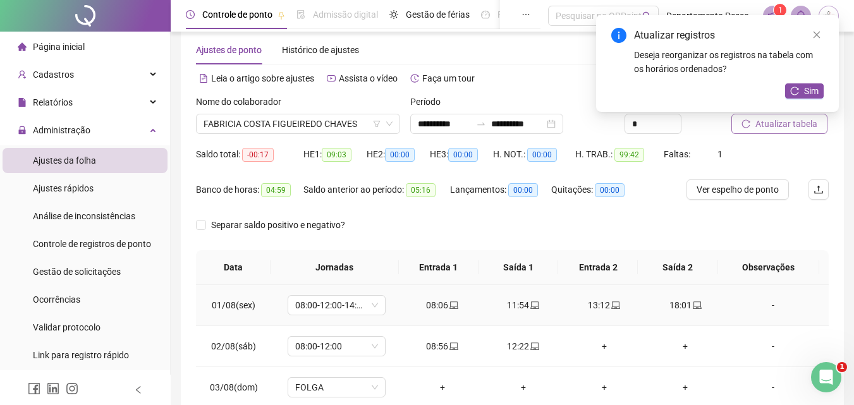
scroll to position [0, 0]
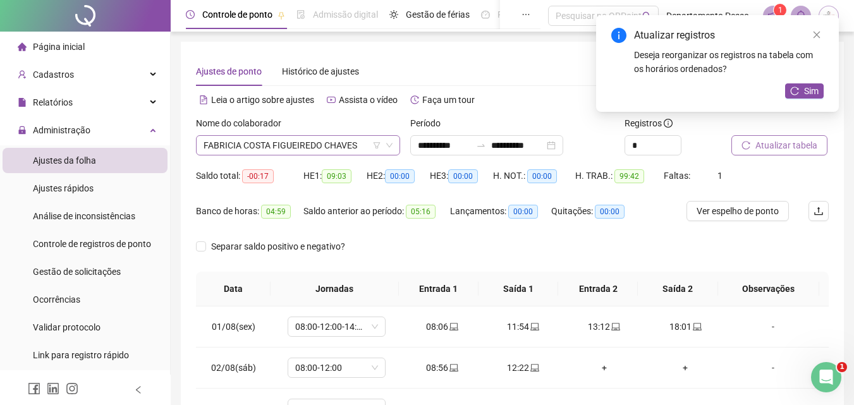
click at [333, 144] on span "FABRICIA COSTA FIGUEIREDO CHAVES" at bounding box center [298, 145] width 189 height 19
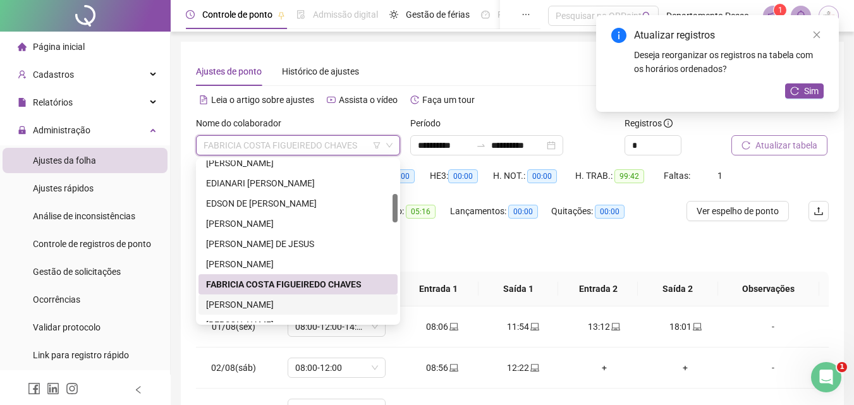
click at [276, 307] on div "[PERSON_NAME]" at bounding box center [298, 305] width 184 height 14
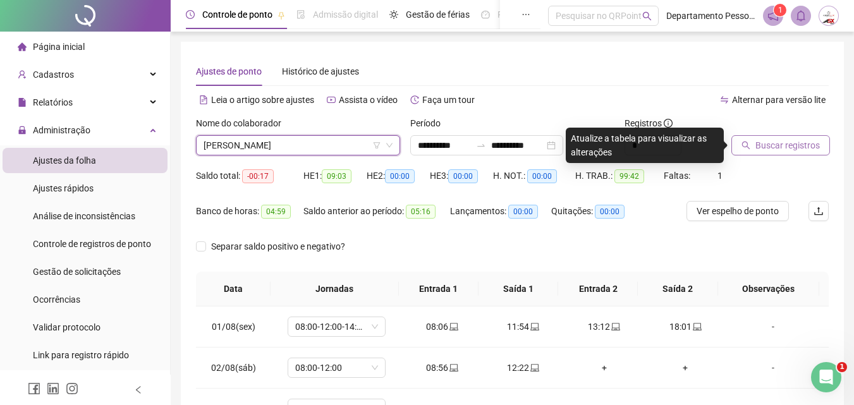
click at [301, 145] on span "[PERSON_NAME]" at bounding box center [298, 145] width 189 height 19
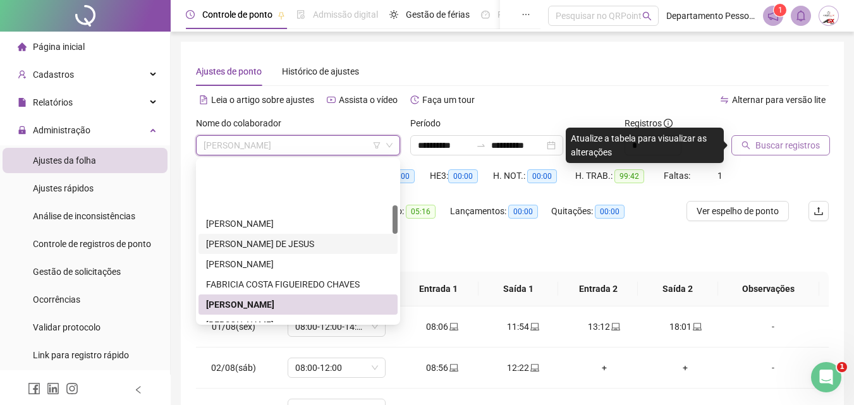
scroll to position [316, 0]
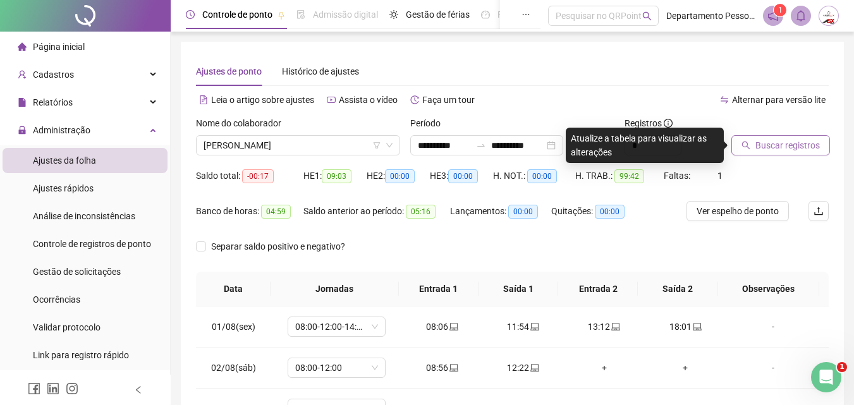
click at [805, 145] on span "Buscar registros" at bounding box center [788, 145] width 64 height 14
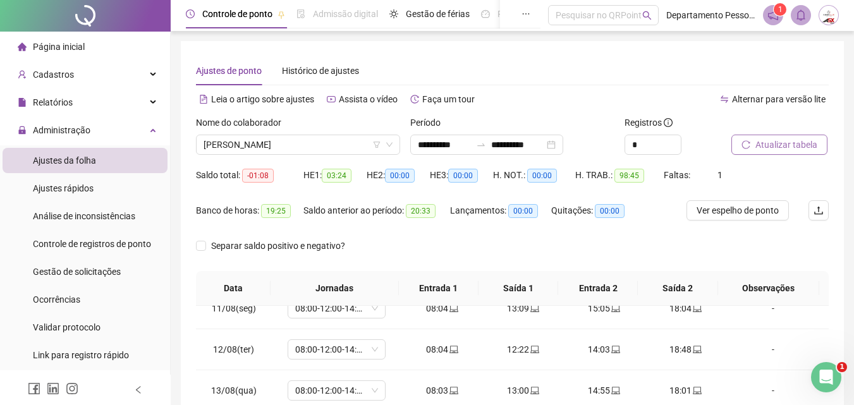
scroll to position [0, 0]
click at [273, 149] on span "[PERSON_NAME]" at bounding box center [298, 145] width 189 height 19
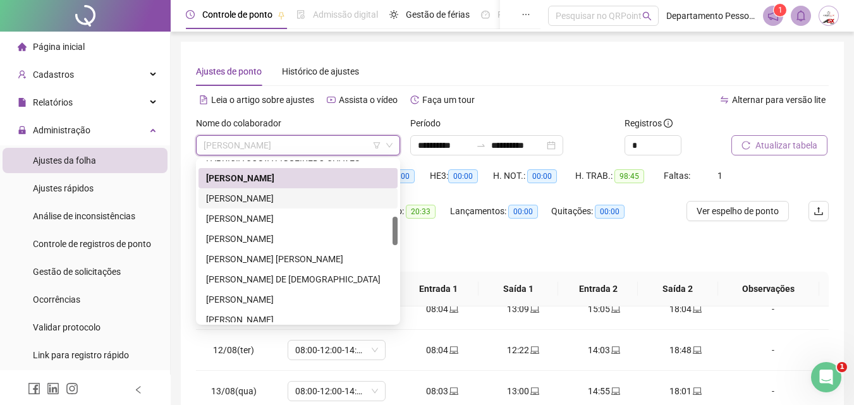
click at [268, 200] on div "[PERSON_NAME]" at bounding box center [298, 199] width 184 height 14
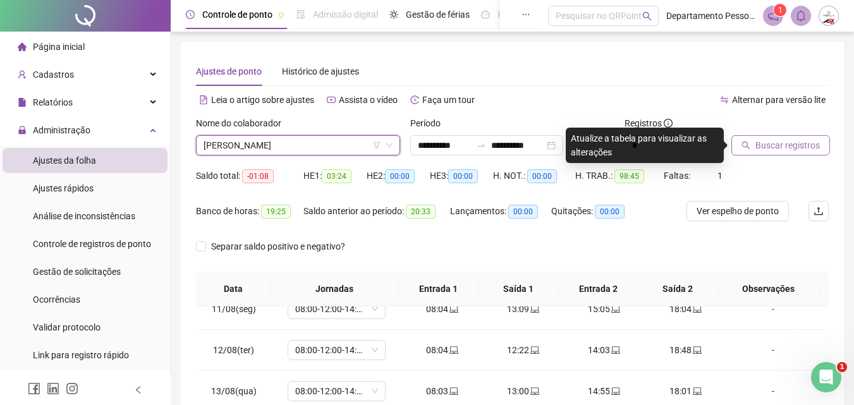
click at [286, 146] on span "[PERSON_NAME]" at bounding box center [298, 145] width 189 height 19
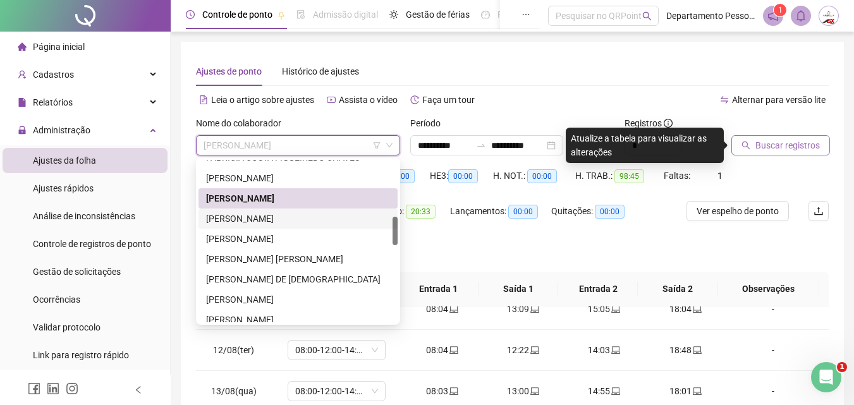
click at [238, 221] on div "[PERSON_NAME]" at bounding box center [298, 219] width 184 height 14
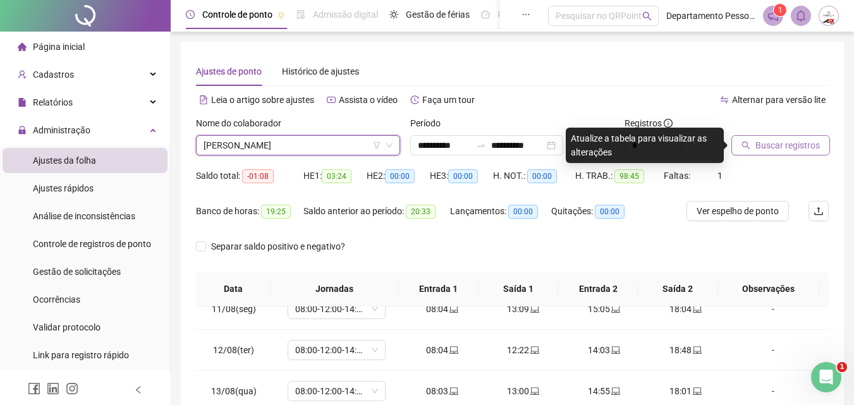
click at [789, 147] on span "Buscar registros" at bounding box center [788, 145] width 64 height 14
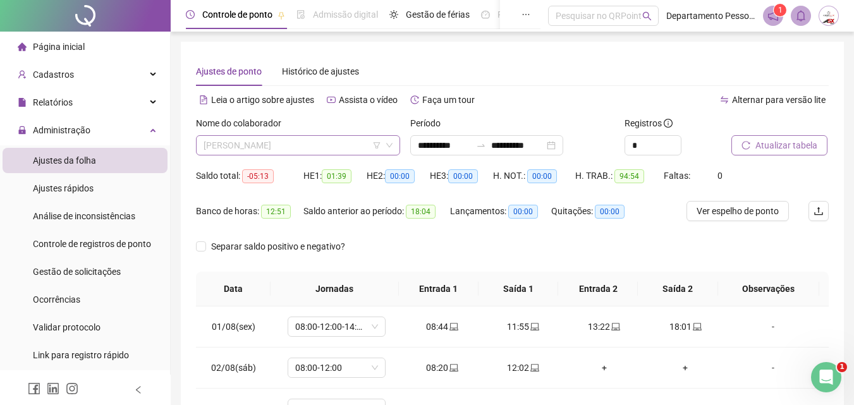
click at [286, 147] on span "[PERSON_NAME]" at bounding box center [298, 145] width 189 height 19
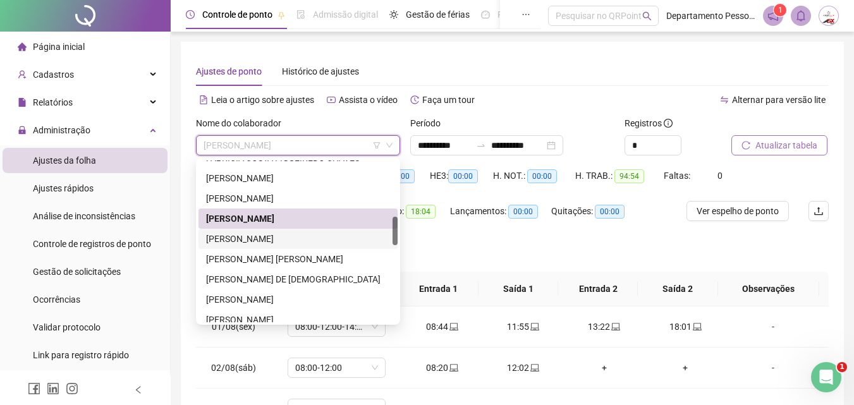
click at [262, 236] on div "[PERSON_NAME]" at bounding box center [298, 239] width 184 height 14
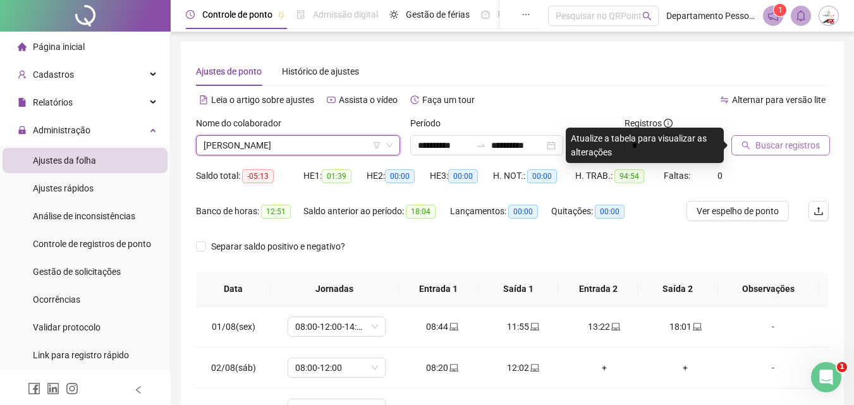
click at [782, 154] on button "Buscar registros" at bounding box center [781, 145] width 99 height 20
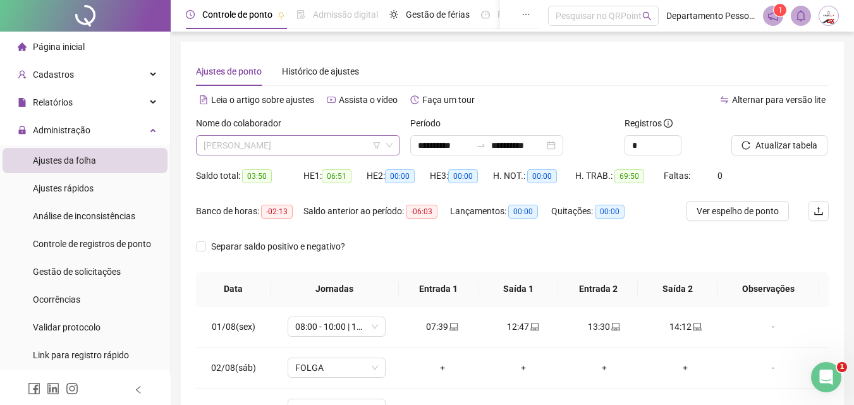
click at [228, 145] on span "[PERSON_NAME]" at bounding box center [298, 145] width 189 height 19
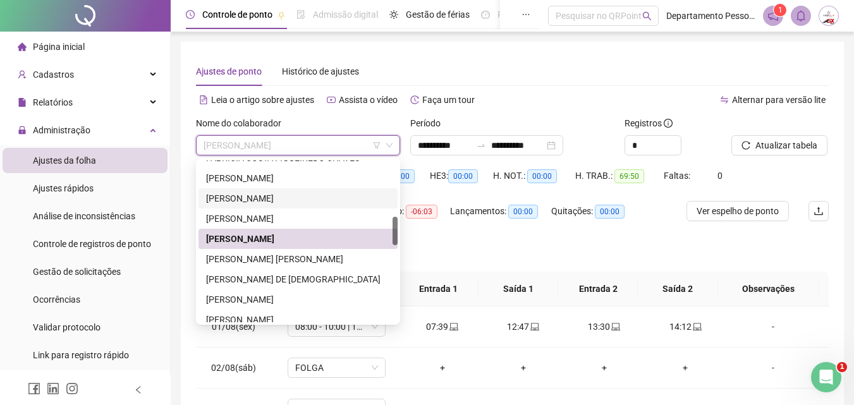
click at [537, 260] on div "Separar saldo positivo e negativo?" at bounding box center [512, 253] width 633 height 35
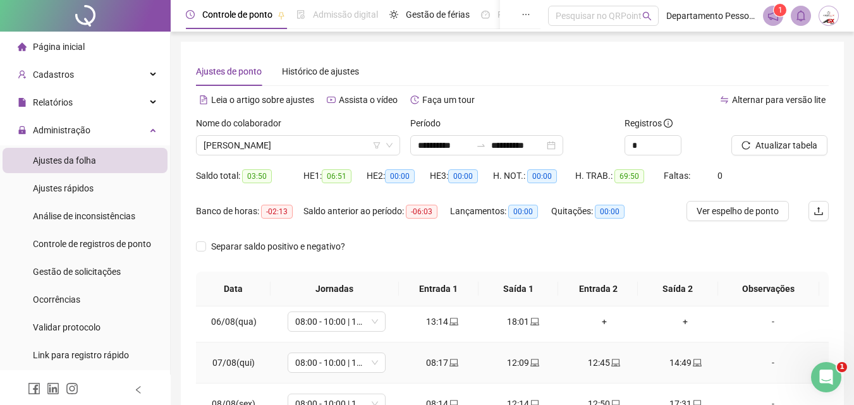
scroll to position [190, 0]
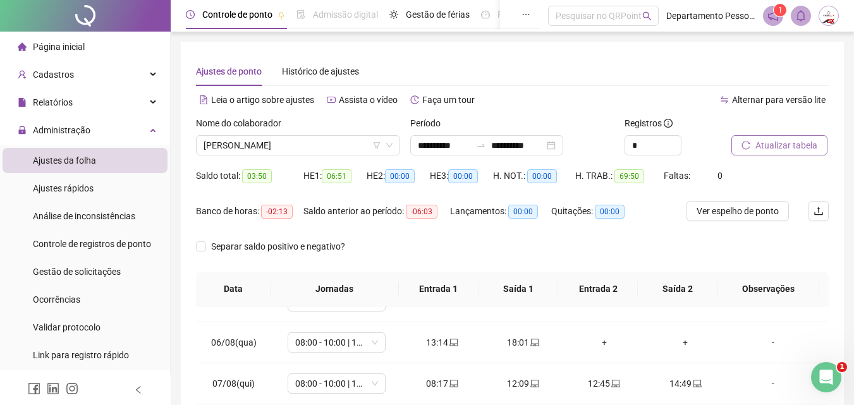
click at [774, 145] on span "Atualizar tabela" at bounding box center [787, 145] width 62 height 14
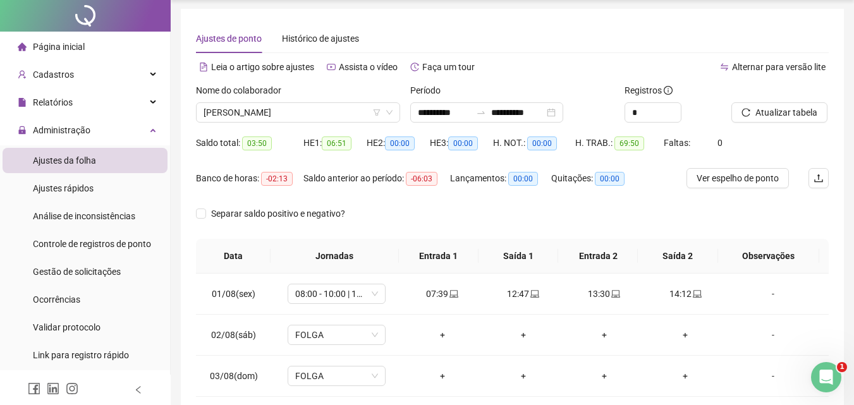
scroll to position [0, 0]
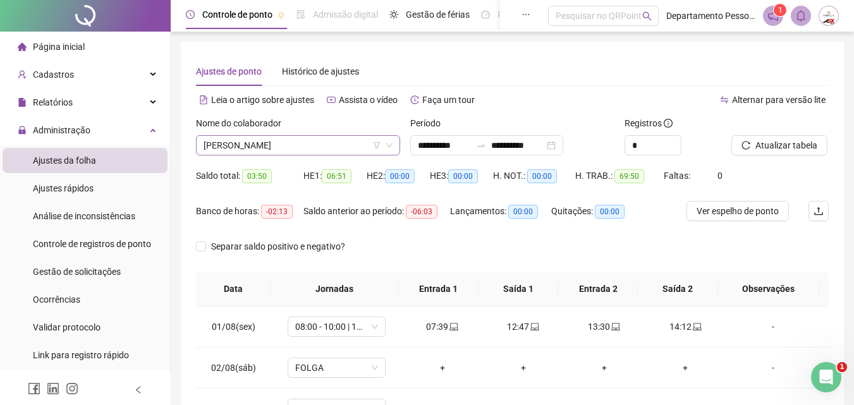
click at [337, 146] on span "[PERSON_NAME]" at bounding box center [298, 145] width 189 height 19
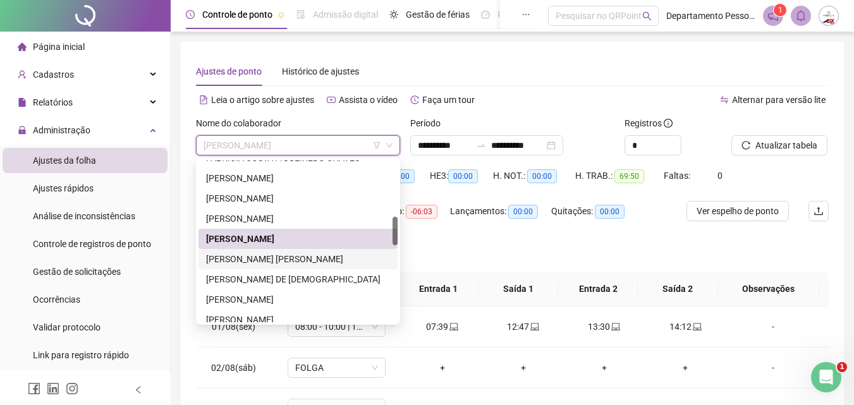
click at [247, 264] on div "[PERSON_NAME] [PERSON_NAME]" at bounding box center [298, 259] width 184 height 14
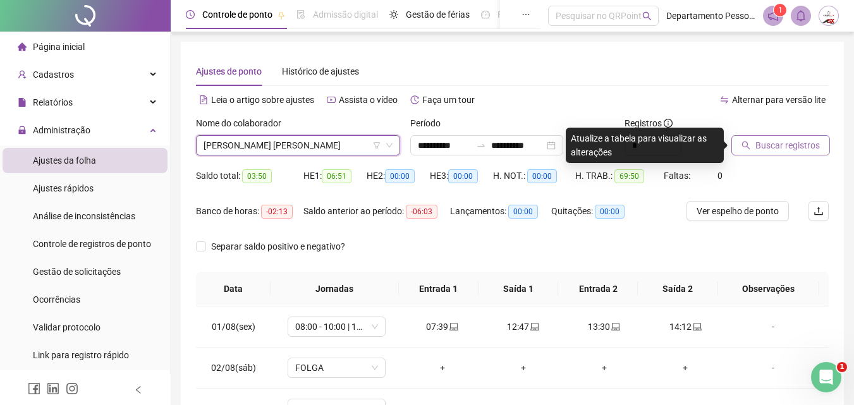
click at [783, 149] on span "Buscar registros" at bounding box center [788, 145] width 64 height 14
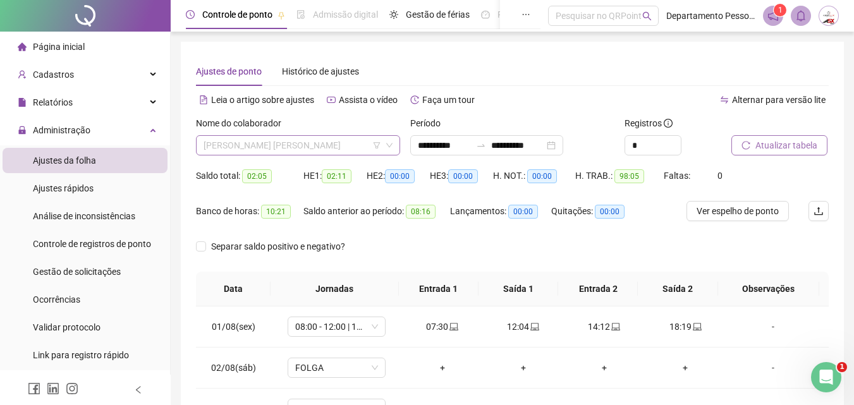
click at [365, 143] on span "[PERSON_NAME] [PERSON_NAME]" at bounding box center [298, 145] width 189 height 19
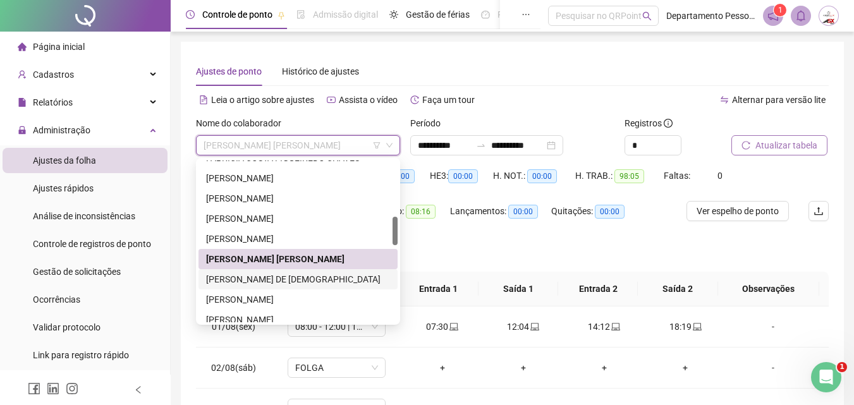
click at [310, 283] on div "[PERSON_NAME] DE [DEMOGRAPHIC_DATA]" at bounding box center [298, 280] width 184 height 14
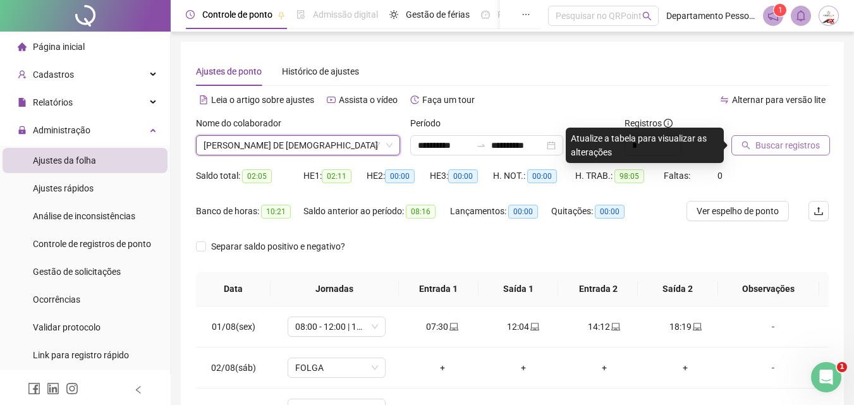
click at [765, 149] on span "Buscar registros" at bounding box center [788, 145] width 64 height 14
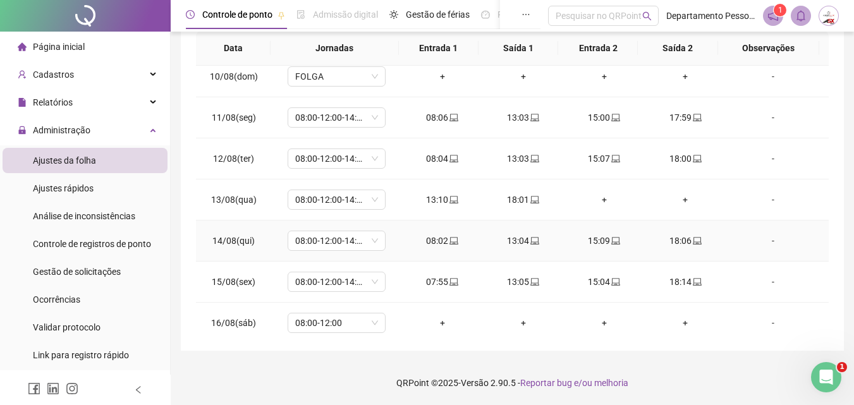
scroll to position [429, 0]
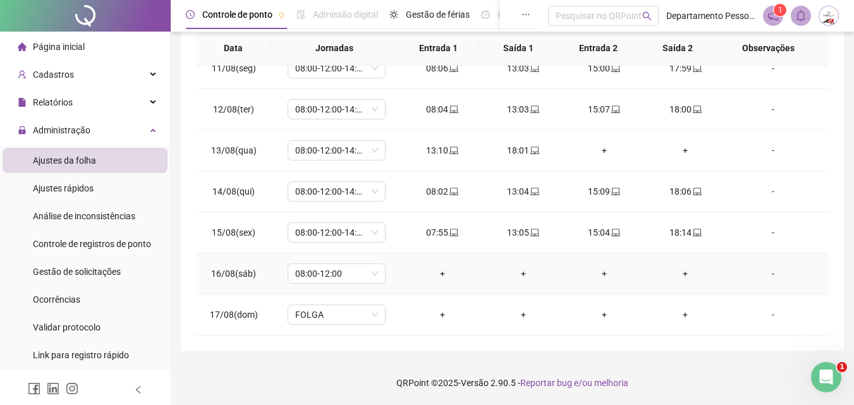
click at [763, 271] on div "-" at bounding box center [773, 274] width 75 height 14
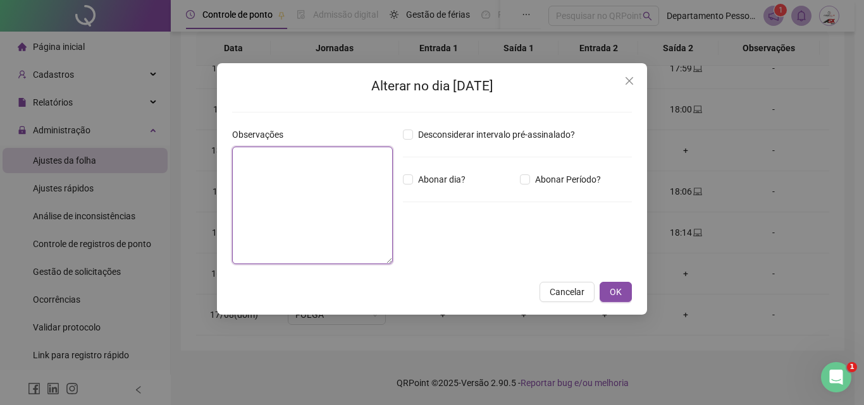
click at [329, 206] on textarea at bounding box center [312, 206] width 161 height 118
type textarea "*****"
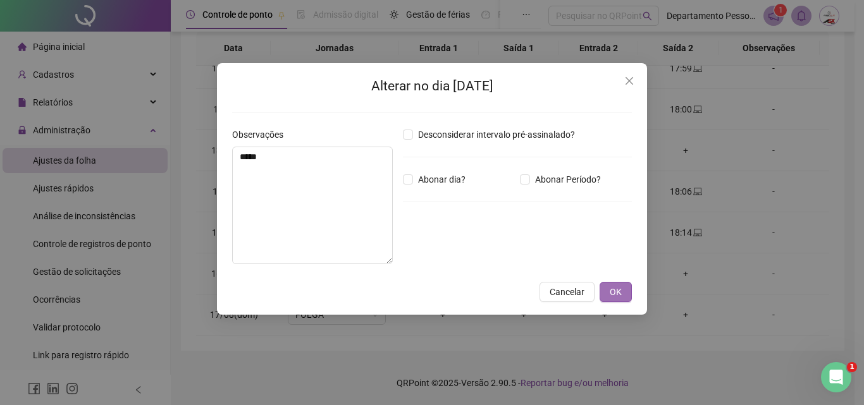
click at [618, 293] on span "OK" at bounding box center [616, 292] width 12 height 14
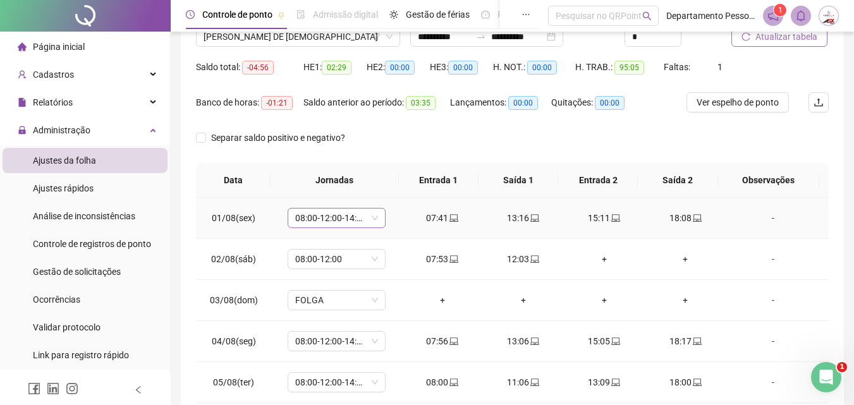
scroll to position [0, 0]
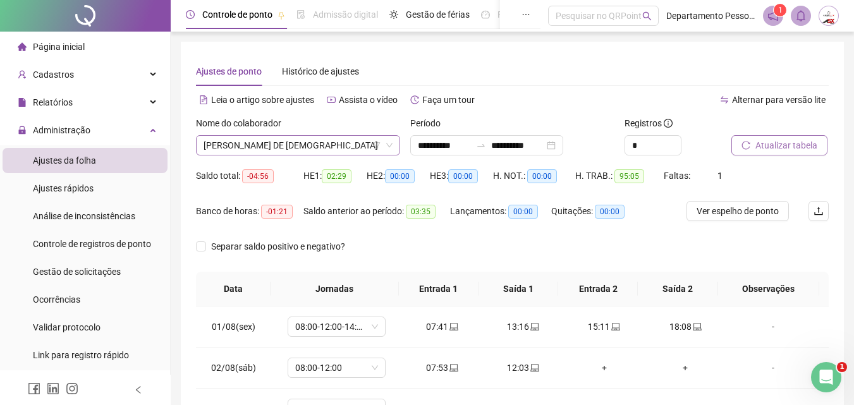
click at [308, 144] on span "[PERSON_NAME] DE [DEMOGRAPHIC_DATA]" at bounding box center [298, 145] width 189 height 19
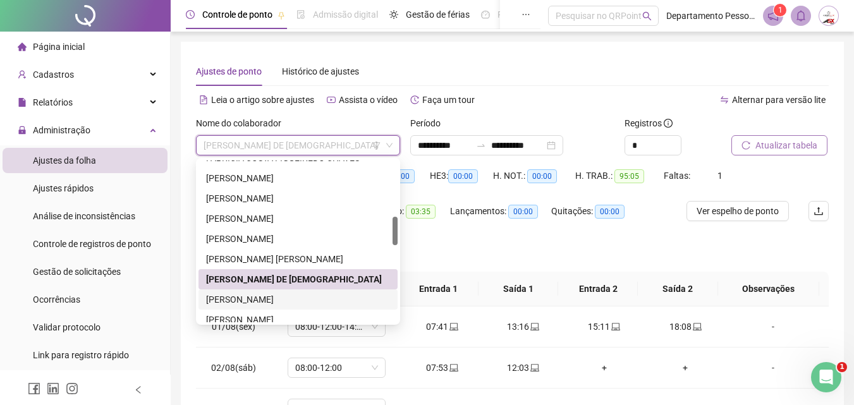
click at [274, 302] on div "[PERSON_NAME]" at bounding box center [298, 300] width 184 height 14
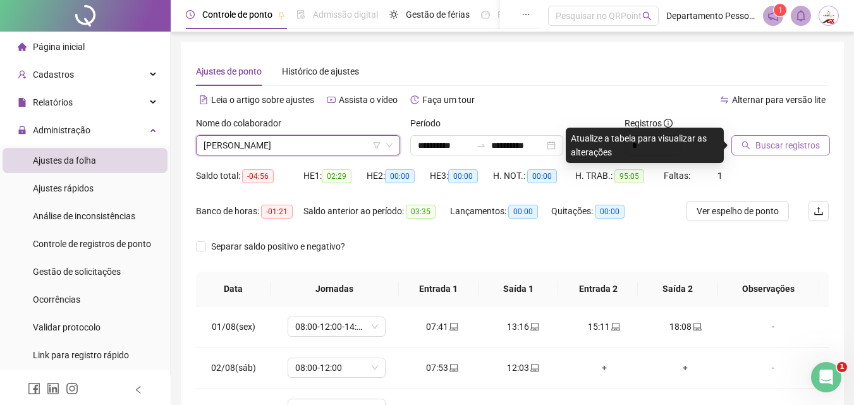
click at [300, 150] on span "[PERSON_NAME]" at bounding box center [298, 145] width 189 height 19
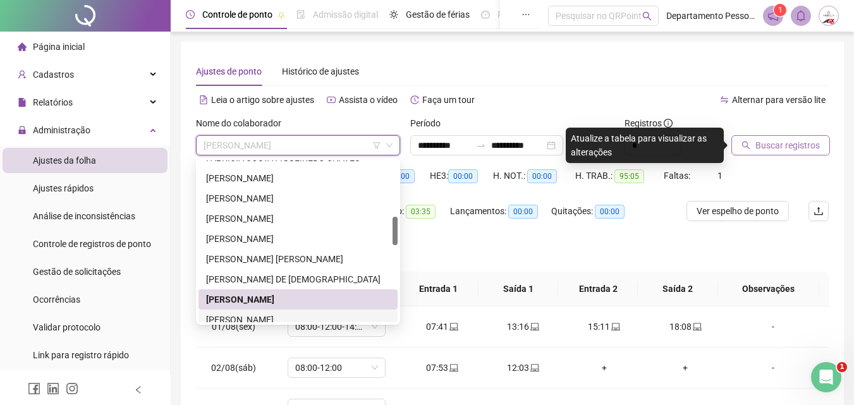
click at [242, 318] on div "[PERSON_NAME]" at bounding box center [298, 320] width 184 height 14
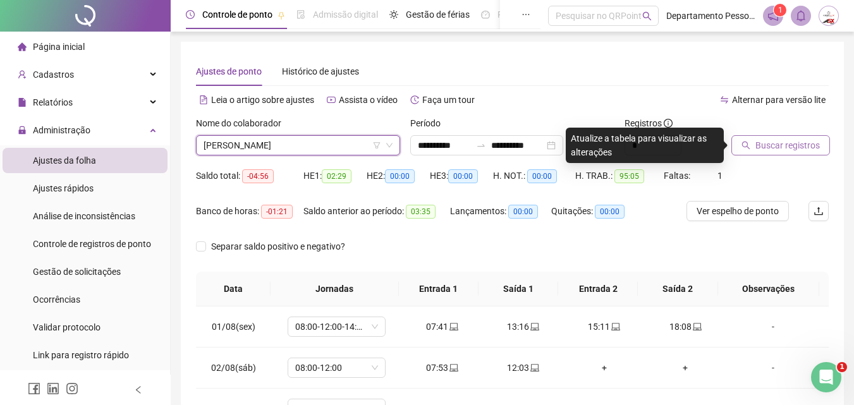
click at [338, 145] on span "[PERSON_NAME]" at bounding box center [298, 145] width 189 height 19
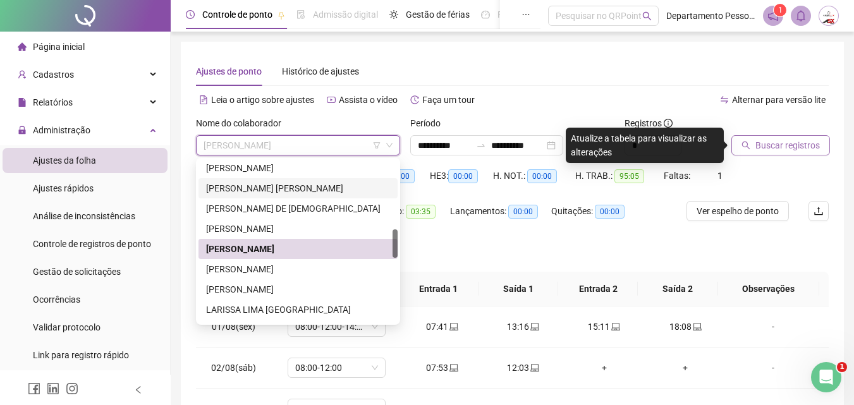
scroll to position [450, 0]
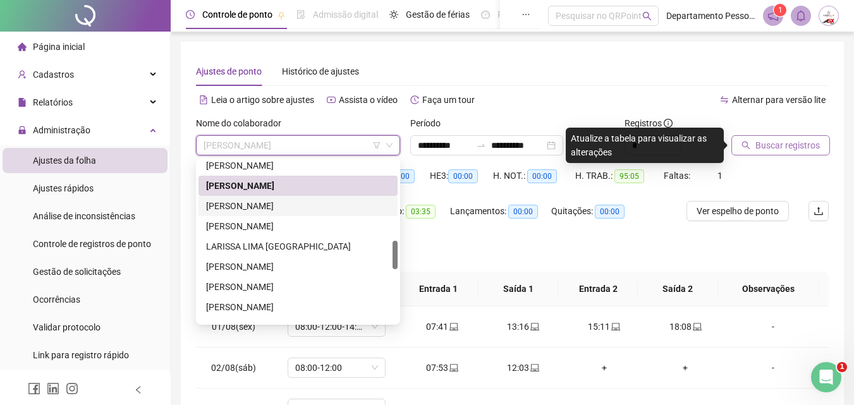
click at [260, 210] on div "[PERSON_NAME]" at bounding box center [298, 206] width 184 height 14
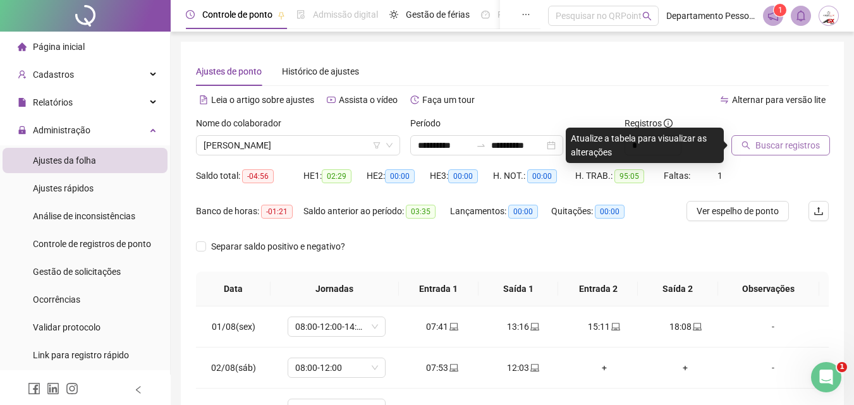
click at [769, 138] on button "Buscar registros" at bounding box center [781, 145] width 99 height 20
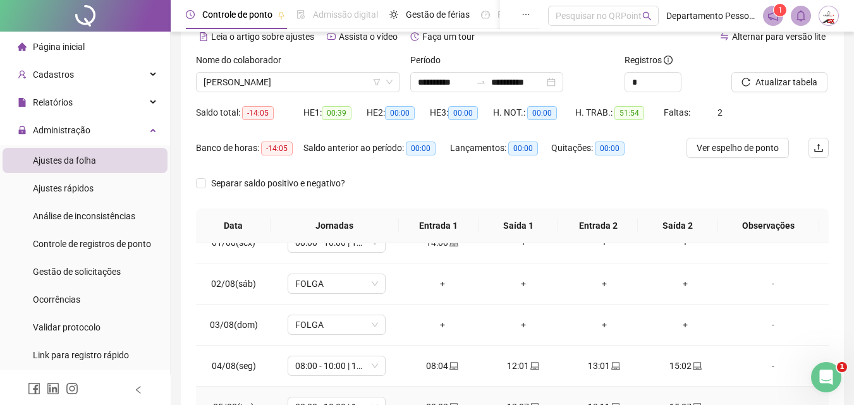
scroll to position [0, 0]
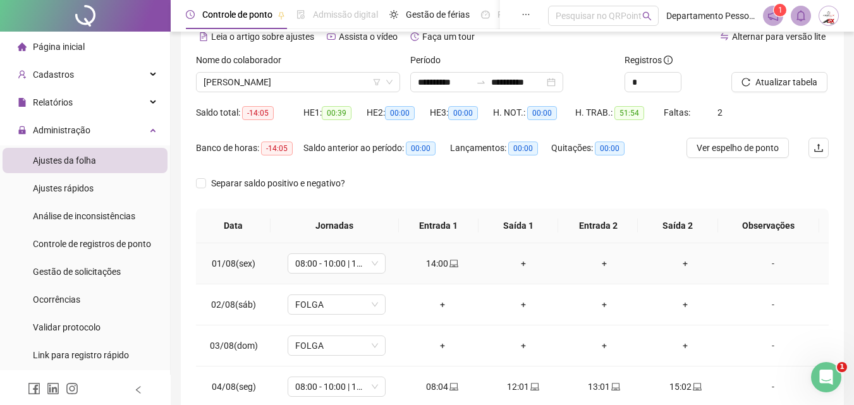
click at [521, 261] on div "+" at bounding box center [523, 264] width 61 height 14
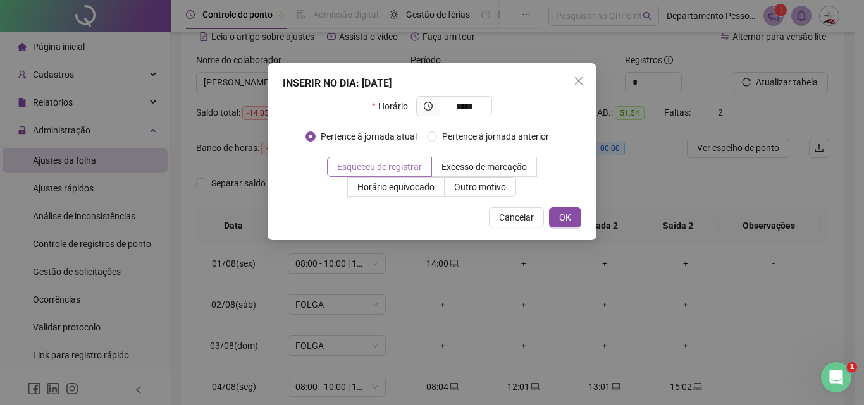
type input "*****"
click at [391, 167] on span "Esqueceu de registrar" at bounding box center [379, 167] width 85 height 10
click at [568, 217] on span "OK" at bounding box center [565, 218] width 12 height 14
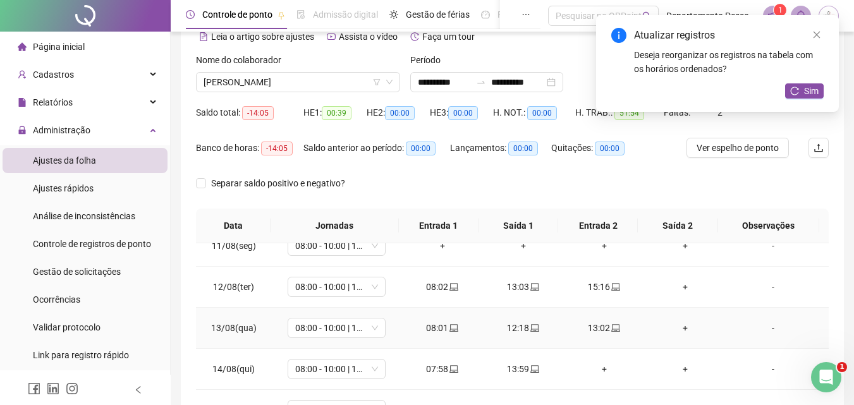
scroll to position [365, 0]
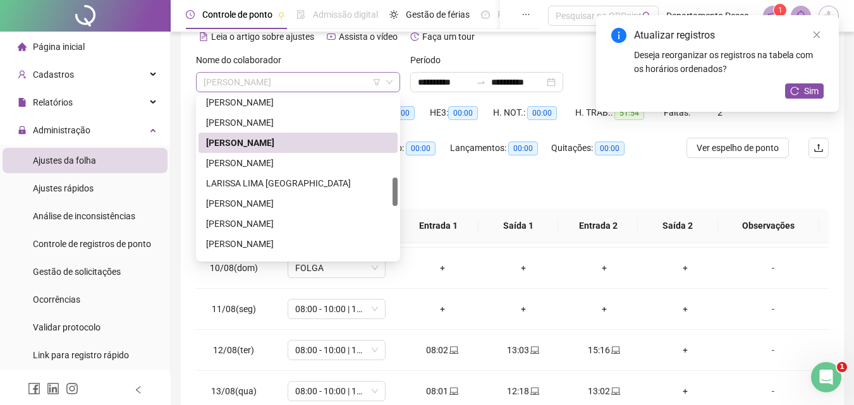
click at [297, 78] on span "[PERSON_NAME]" at bounding box center [298, 82] width 189 height 19
click at [255, 171] on div "[PERSON_NAME]" at bounding box center [298, 163] width 199 height 20
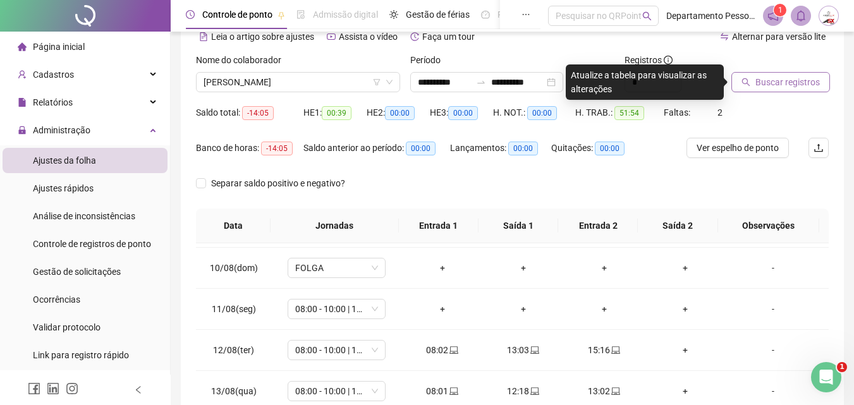
click at [753, 86] on button "Buscar registros" at bounding box center [781, 82] width 99 height 20
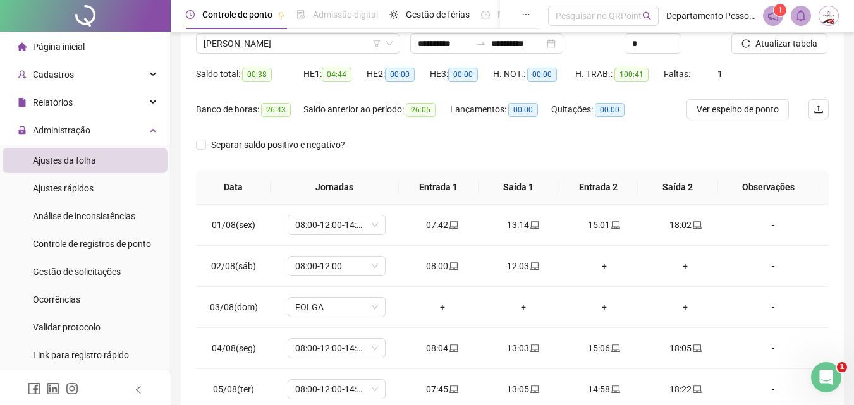
scroll to position [0, 0]
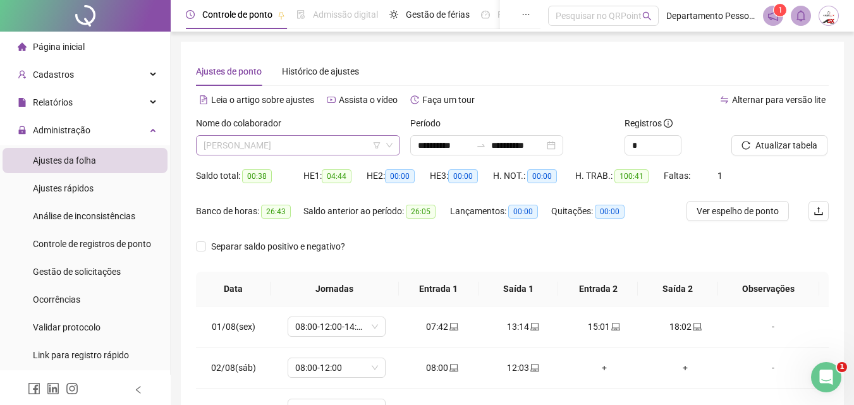
click at [324, 148] on span "[PERSON_NAME]" at bounding box center [298, 145] width 189 height 19
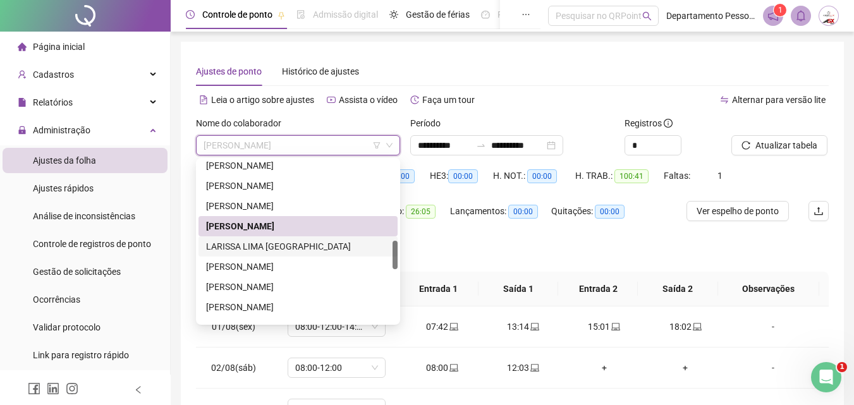
click at [273, 248] on div "LARISSA LIMA [GEOGRAPHIC_DATA]" at bounding box center [298, 247] width 184 height 14
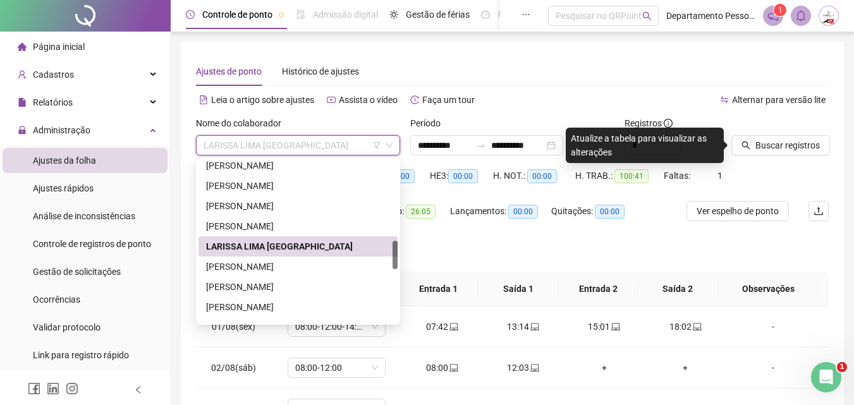
click at [329, 147] on span "LARISSA LIMA [GEOGRAPHIC_DATA]" at bounding box center [298, 145] width 189 height 19
click at [274, 269] on div "[PERSON_NAME]" at bounding box center [298, 267] width 184 height 14
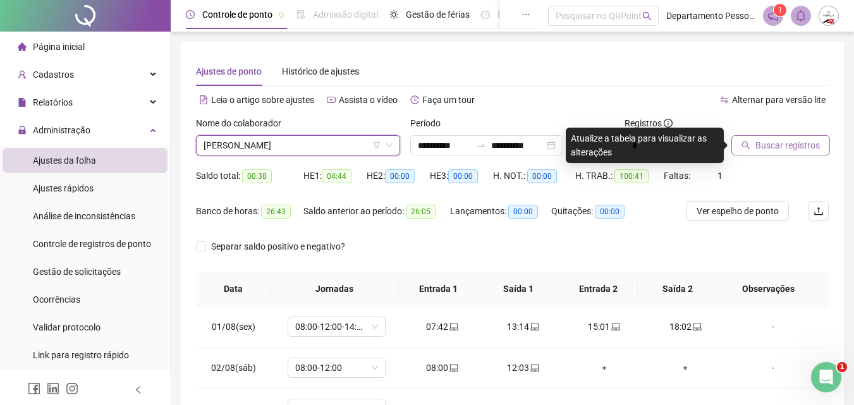
click at [758, 147] on span "Buscar registros" at bounding box center [788, 145] width 64 height 14
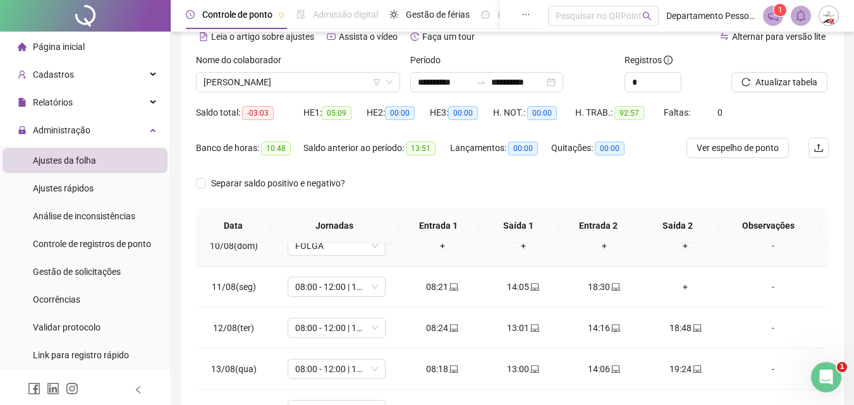
scroll to position [365, 0]
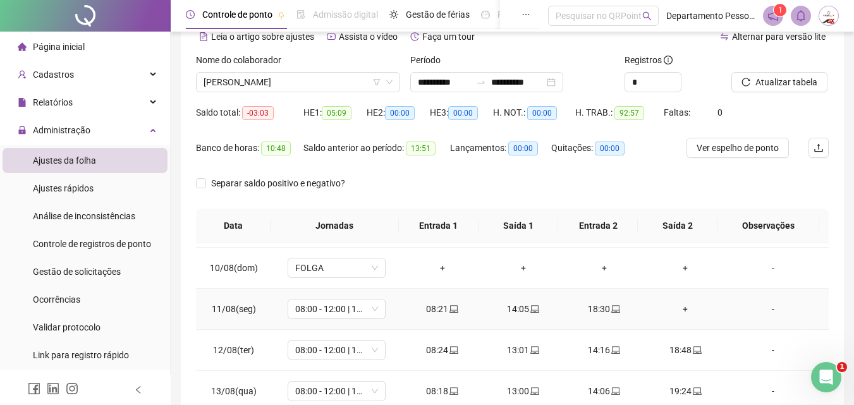
click at [677, 307] on div "+" at bounding box center [685, 309] width 61 height 14
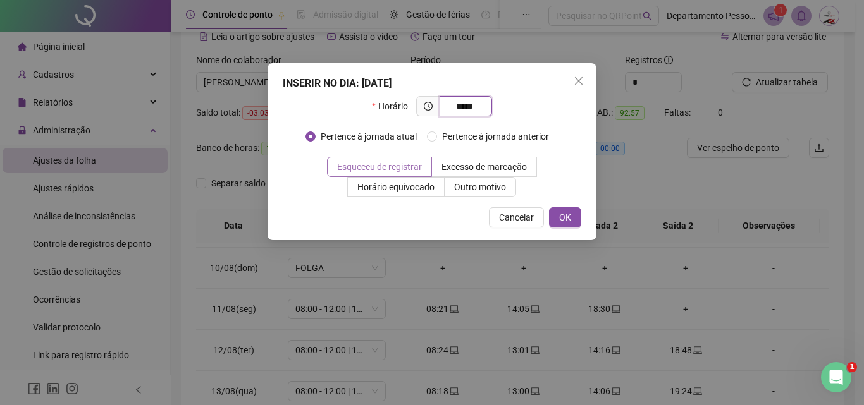
type input "*****"
click at [402, 169] on span "Esqueceu de registrar" at bounding box center [379, 167] width 85 height 10
click at [566, 217] on span "OK" at bounding box center [565, 218] width 12 height 14
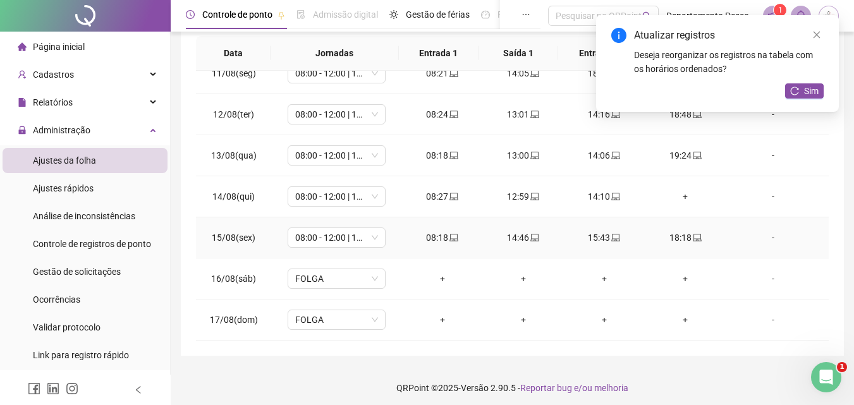
scroll to position [241, 0]
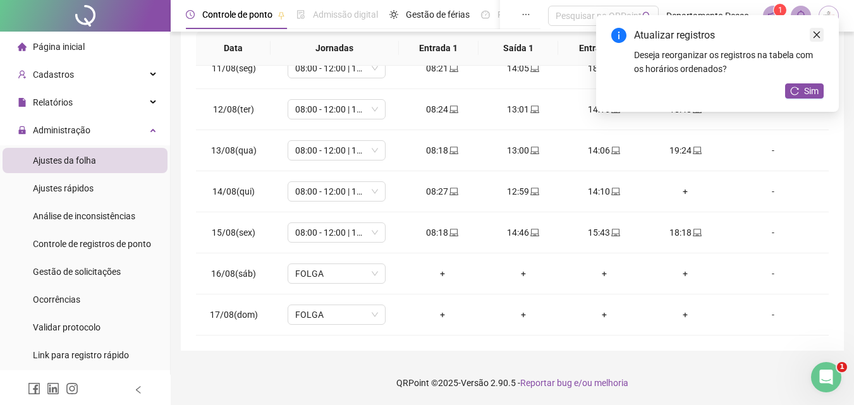
click at [819, 31] on icon "close" at bounding box center [816, 34] width 9 height 9
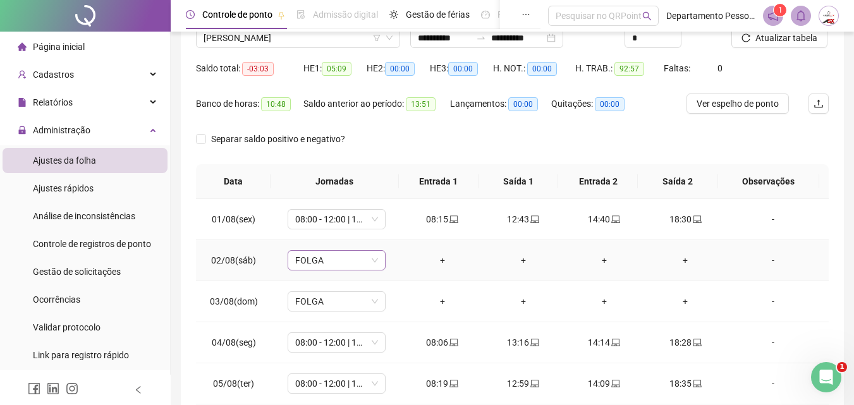
scroll to position [0, 0]
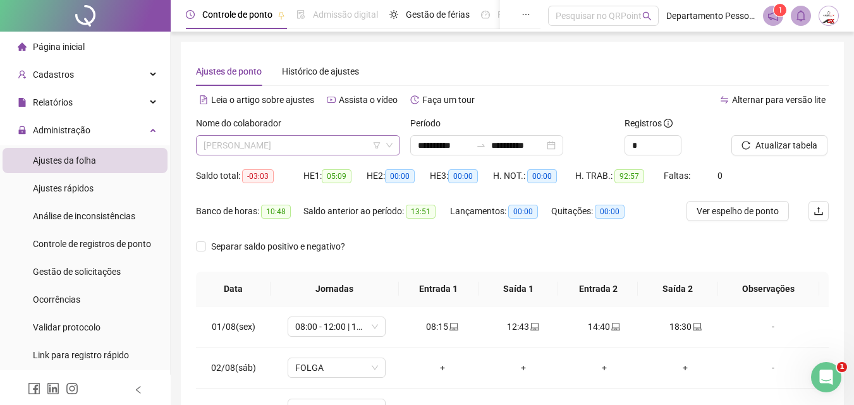
click at [316, 144] on span "[PERSON_NAME]" at bounding box center [298, 145] width 189 height 19
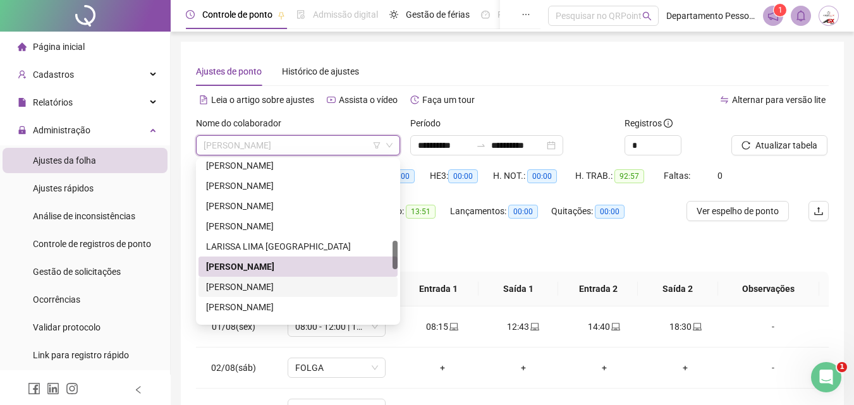
click at [253, 295] on div "[PERSON_NAME]" at bounding box center [298, 287] width 199 height 20
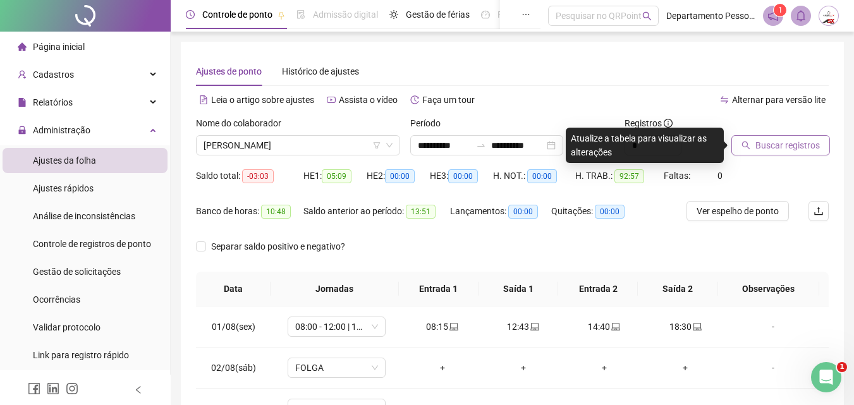
click at [761, 144] on span "Buscar registros" at bounding box center [788, 145] width 64 height 14
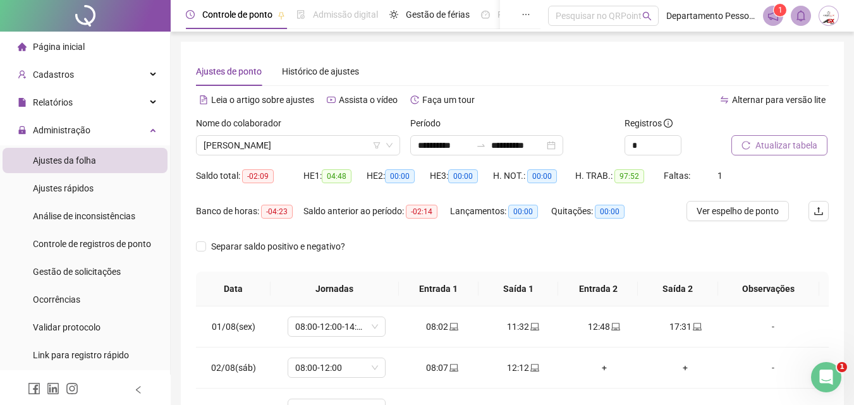
click at [763, 142] on span "Atualizar tabela" at bounding box center [787, 145] width 62 height 14
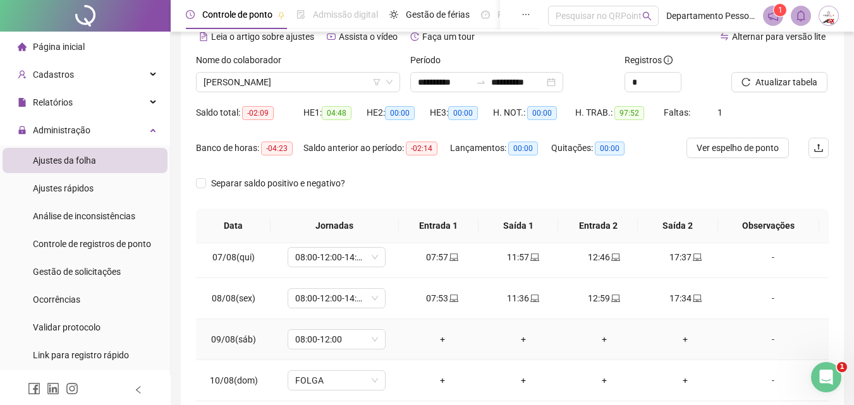
scroll to position [316, 0]
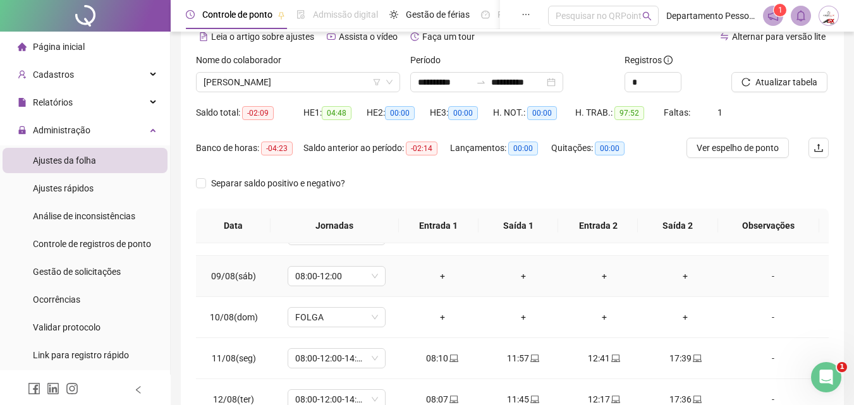
click at [765, 279] on div "-" at bounding box center [773, 276] width 75 height 14
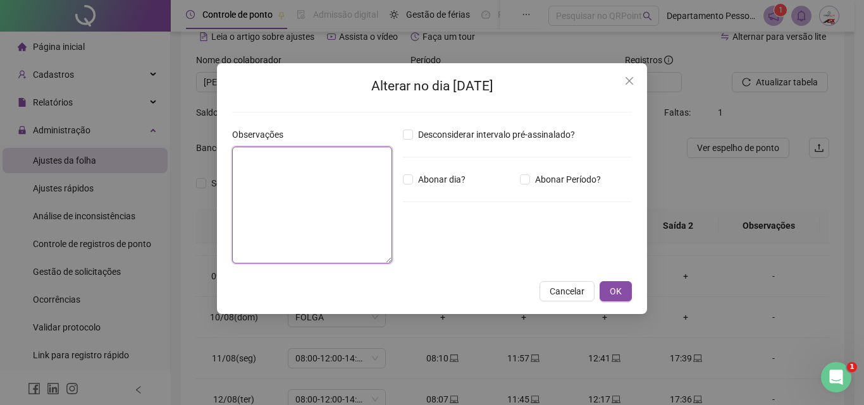
click at [365, 209] on textarea at bounding box center [312, 205] width 160 height 117
type textarea "*****"
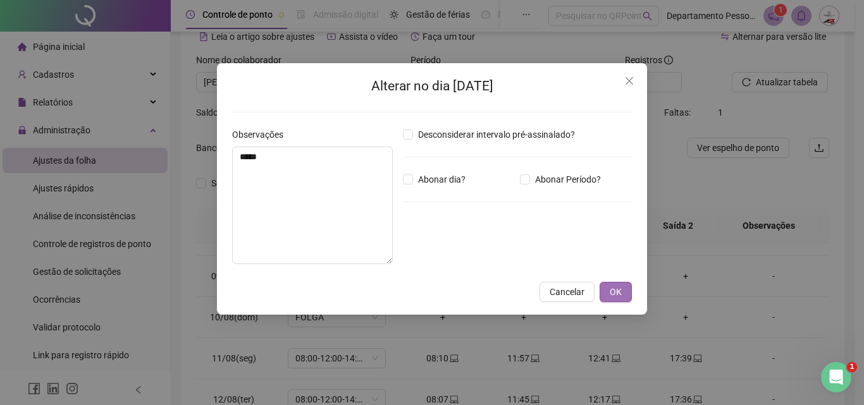
click at [611, 293] on span "OK" at bounding box center [616, 292] width 12 height 14
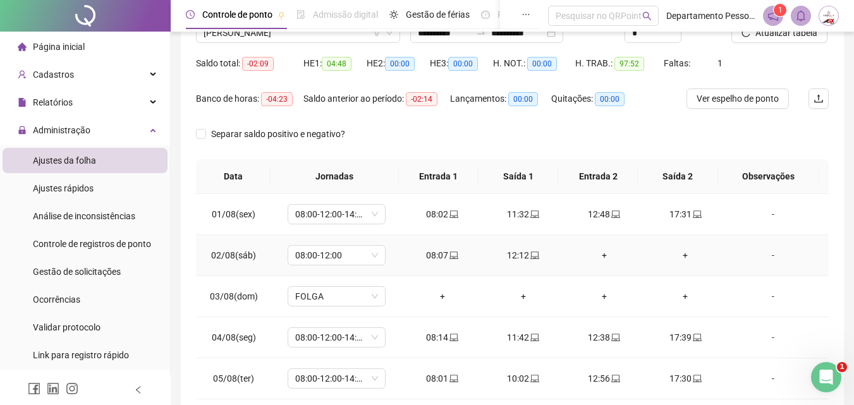
scroll to position [0, 0]
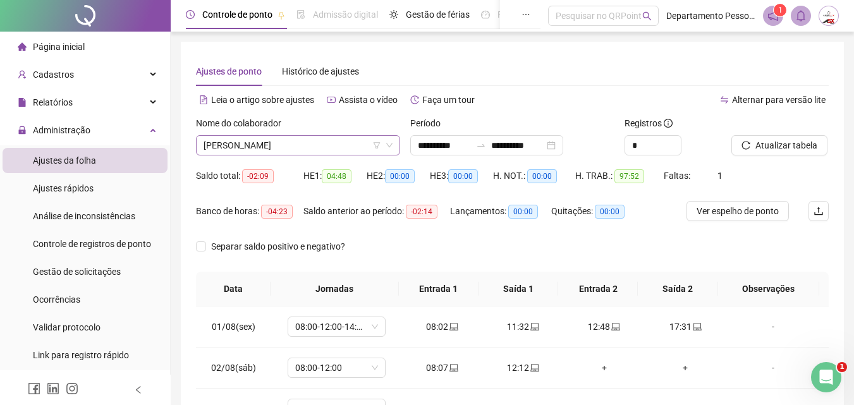
click at [304, 149] on span "[PERSON_NAME]" at bounding box center [298, 145] width 189 height 19
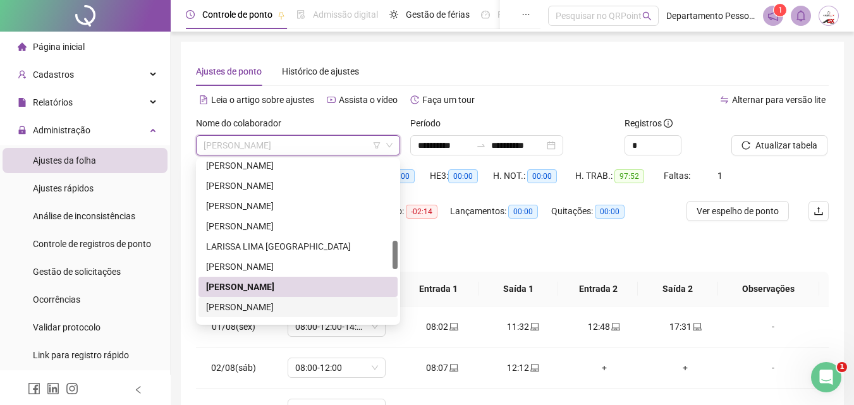
click at [264, 307] on div "[PERSON_NAME]" at bounding box center [298, 307] width 184 height 14
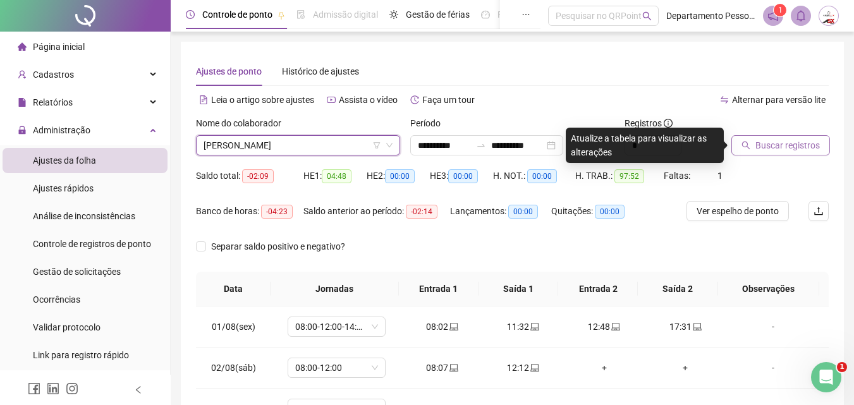
click at [783, 148] on span "Buscar registros" at bounding box center [788, 145] width 64 height 14
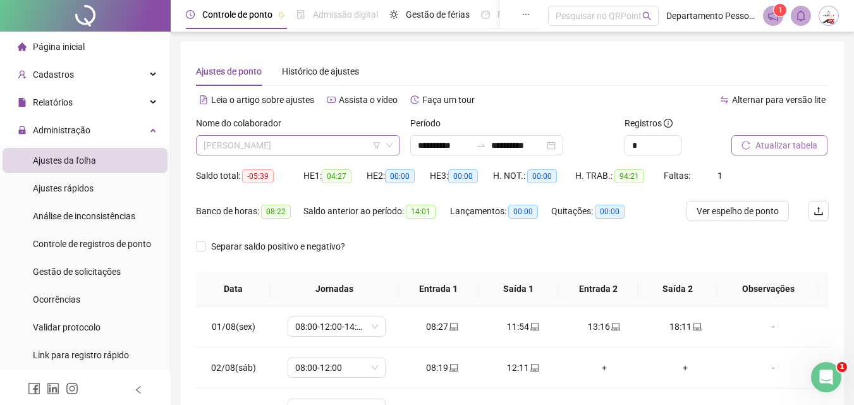
click at [273, 148] on span "[PERSON_NAME]" at bounding box center [298, 145] width 189 height 19
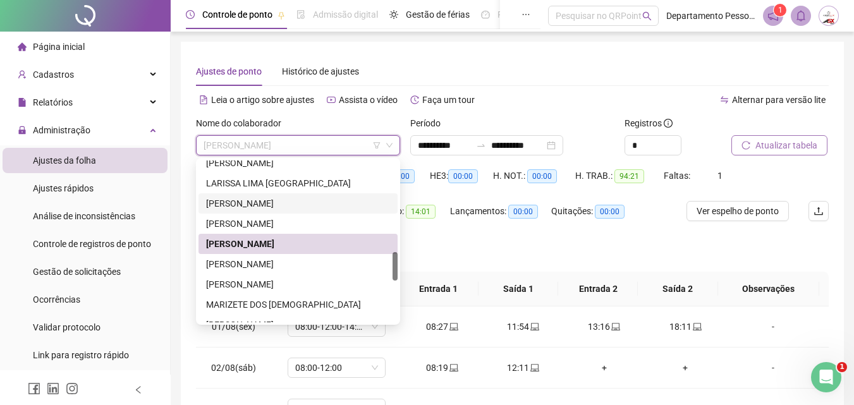
scroll to position [577, 0]
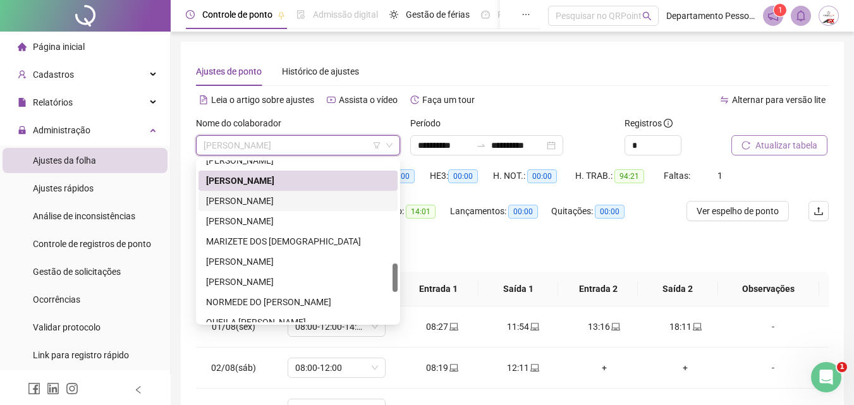
click at [285, 198] on div "[PERSON_NAME]" at bounding box center [298, 201] width 184 height 14
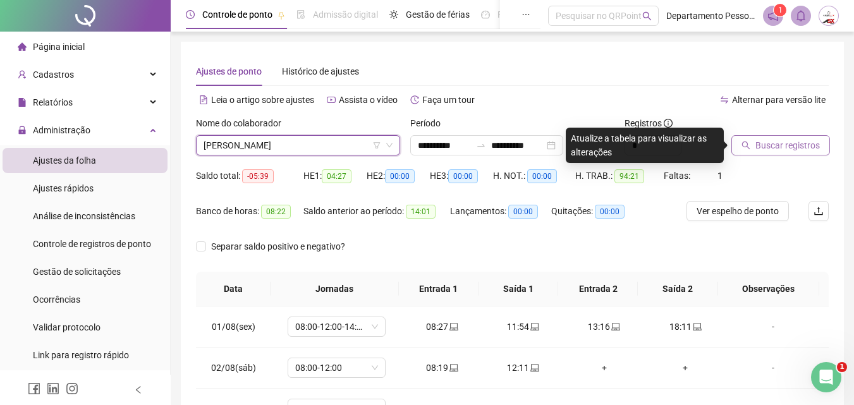
click at [776, 141] on span "Buscar registros" at bounding box center [788, 145] width 64 height 14
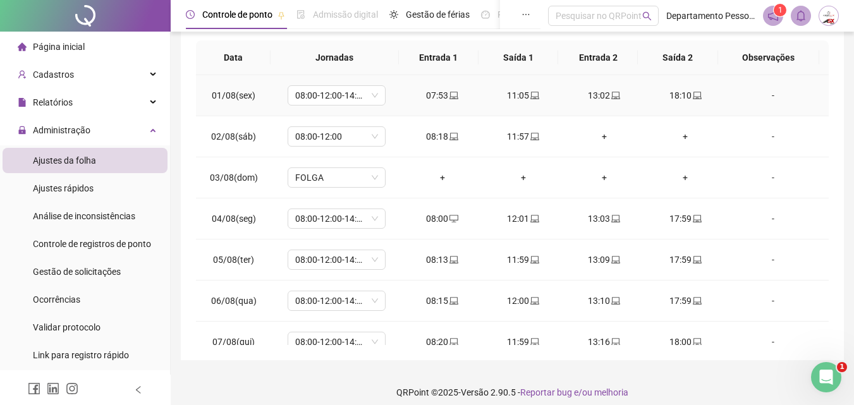
scroll to position [0, 0]
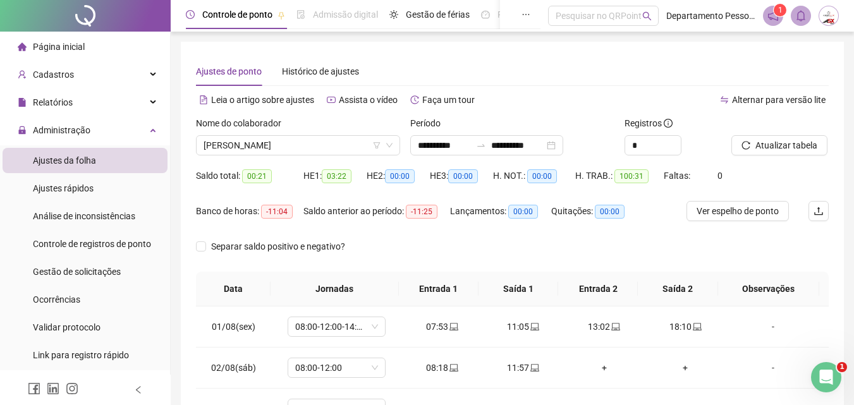
click at [354, 132] on div "Nome do colaborador" at bounding box center [298, 125] width 204 height 19
click at [346, 144] on span "[PERSON_NAME]" at bounding box center [298, 145] width 189 height 19
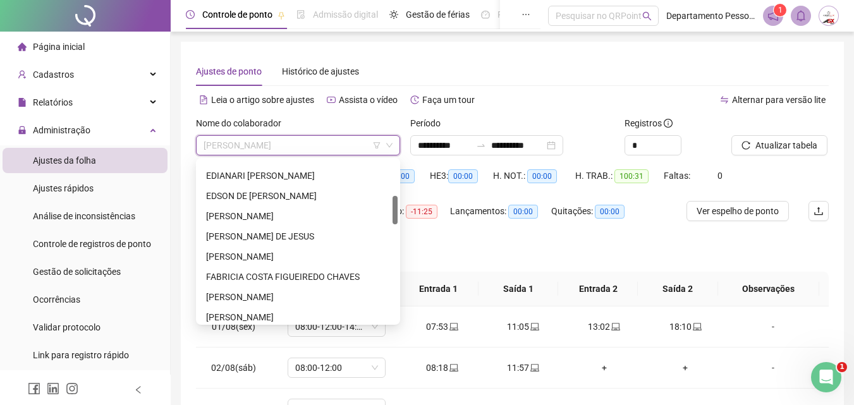
scroll to position [260, 0]
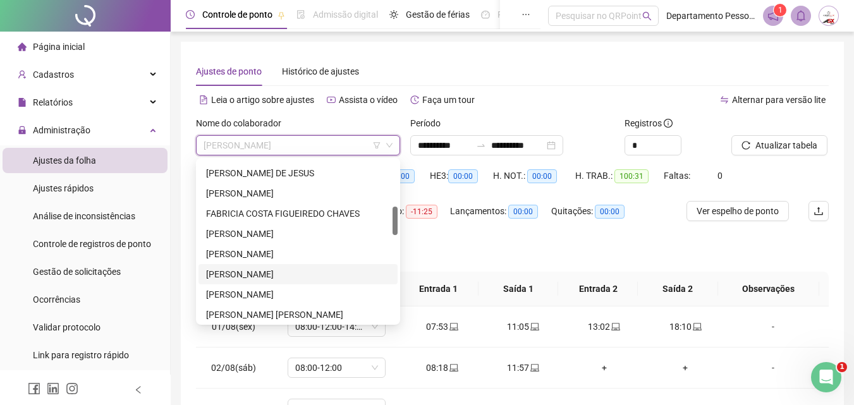
click at [255, 276] on div "[PERSON_NAME]" at bounding box center [298, 274] width 184 height 14
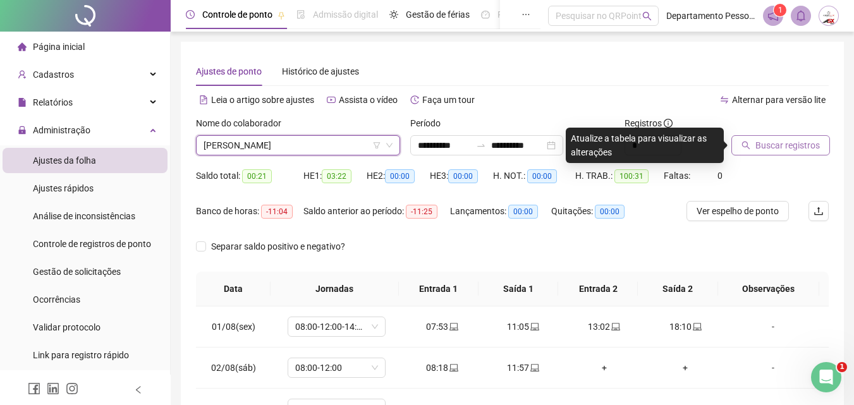
click at [799, 146] on span "Buscar registros" at bounding box center [788, 145] width 64 height 14
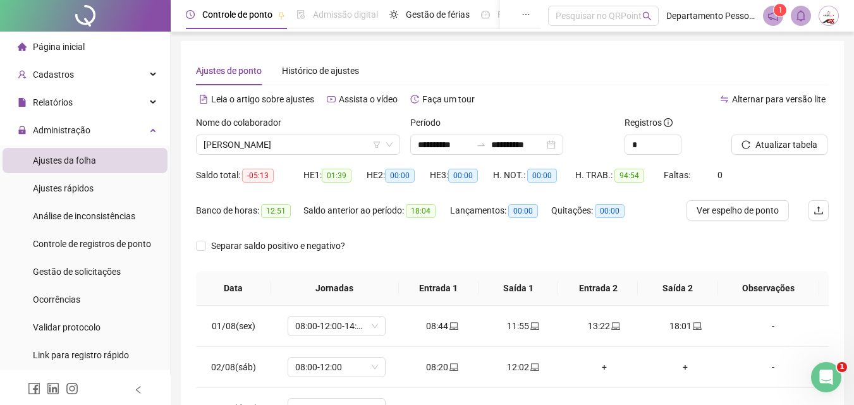
scroll to position [0, 0]
click at [800, 138] on span "Atualizar tabela" at bounding box center [787, 145] width 62 height 14
click at [340, 154] on span "[PERSON_NAME]" at bounding box center [298, 145] width 189 height 19
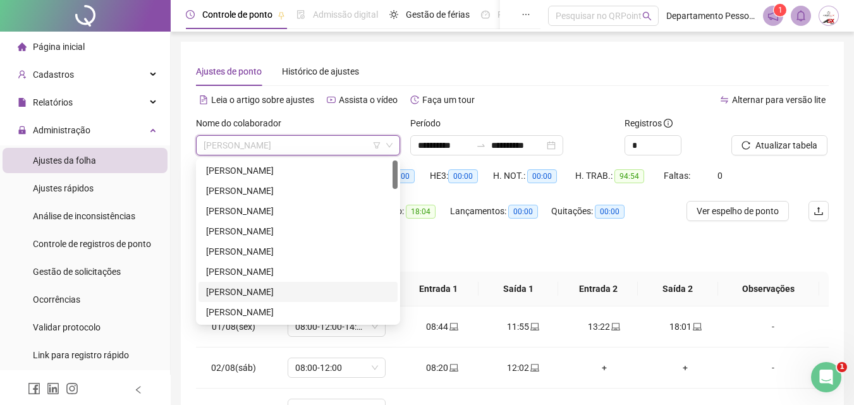
click at [233, 291] on div "[PERSON_NAME]" at bounding box center [298, 292] width 184 height 14
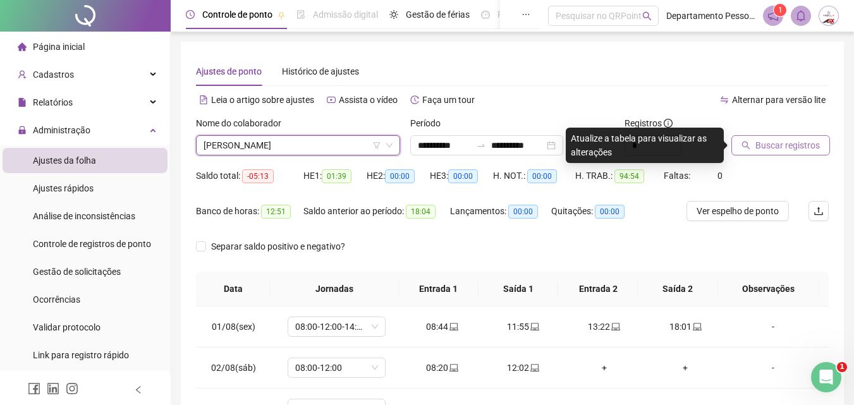
click at [814, 142] on span "Buscar registros" at bounding box center [788, 145] width 64 height 14
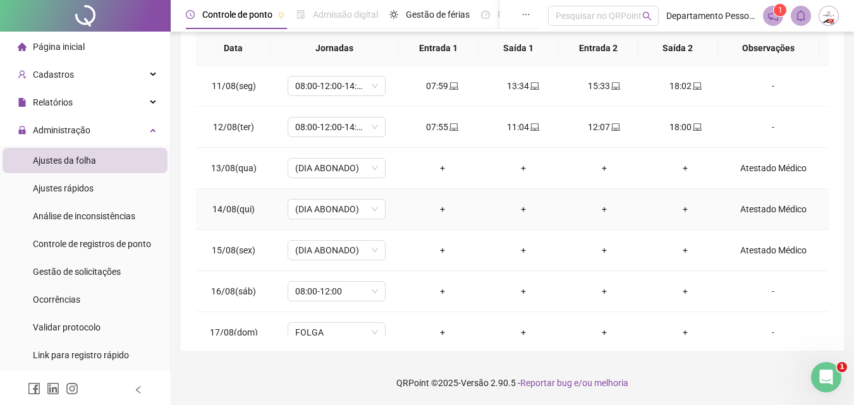
scroll to position [429, 0]
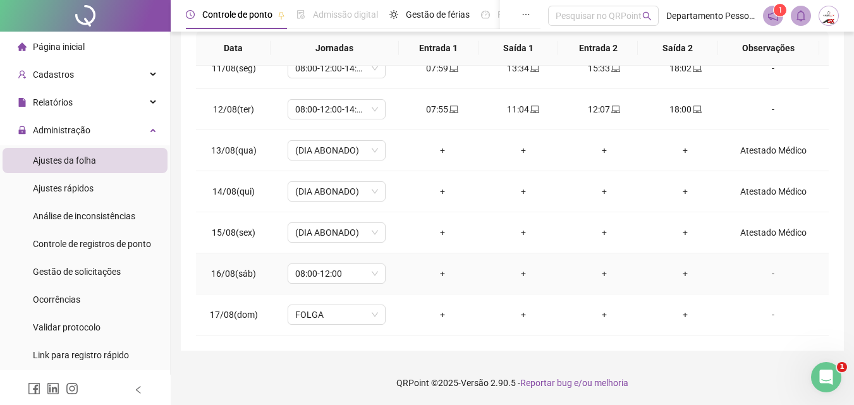
click at [755, 275] on div "-" at bounding box center [773, 274] width 75 height 14
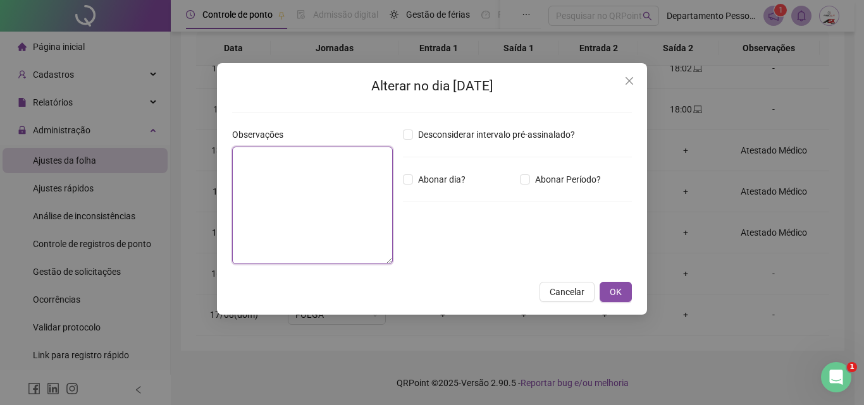
click at [257, 183] on textarea at bounding box center [312, 206] width 161 height 118
type textarea "**********"
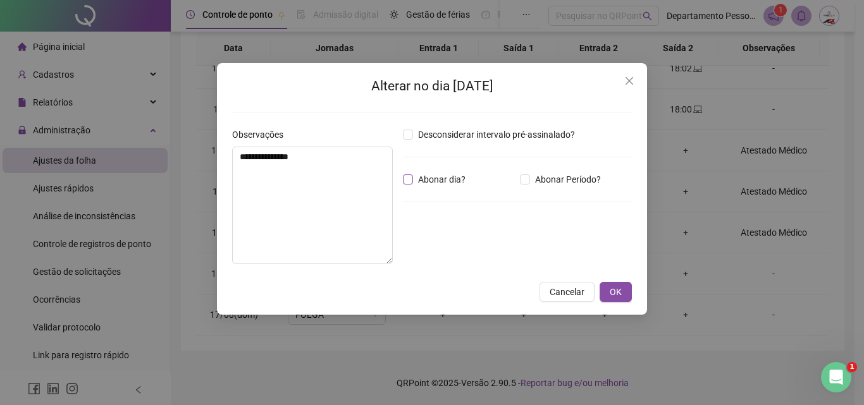
click at [424, 183] on span "Abonar dia?" at bounding box center [442, 180] width 58 height 14
click at [612, 291] on span "OK" at bounding box center [616, 292] width 12 height 14
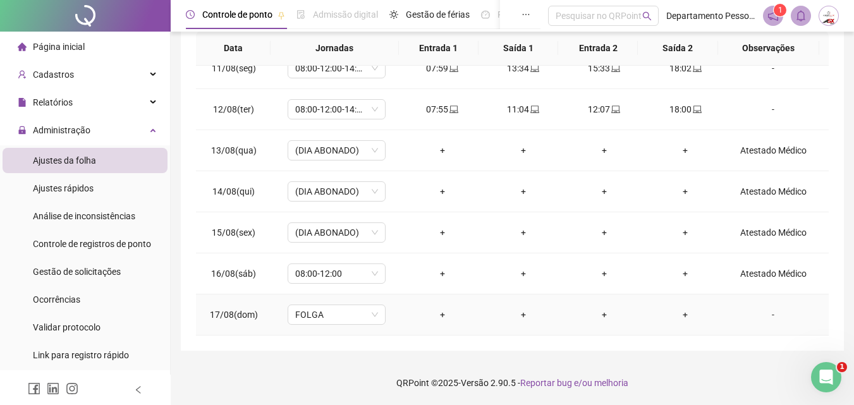
click at [762, 317] on div "-" at bounding box center [773, 315] width 75 height 14
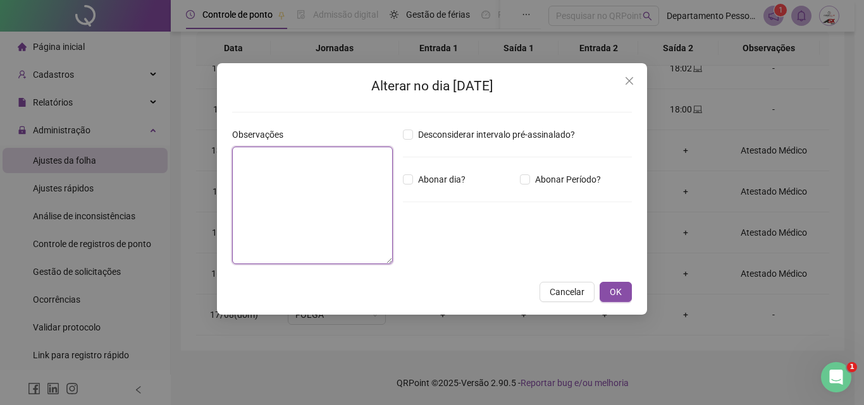
click at [308, 208] on textarea at bounding box center [312, 206] width 161 height 118
type textarea "**********"
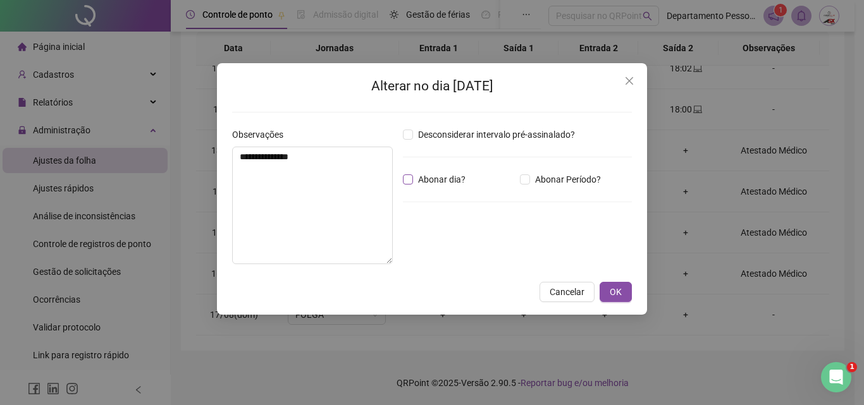
click at [465, 177] on span "Abonar dia?" at bounding box center [442, 180] width 58 height 14
click at [613, 291] on span "OK" at bounding box center [616, 292] width 12 height 14
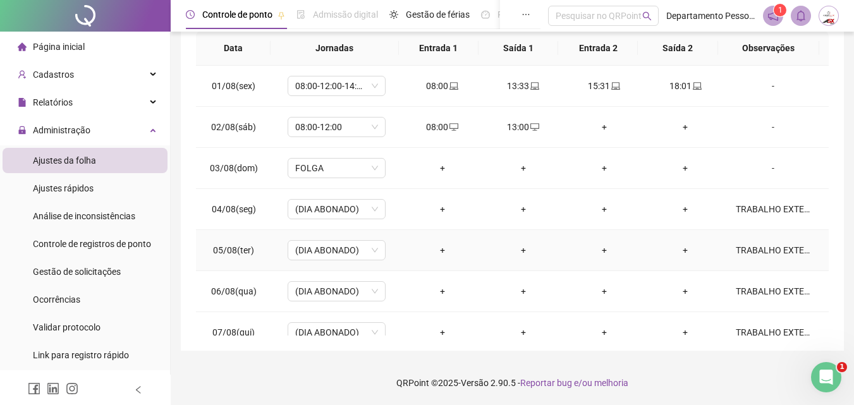
scroll to position [0, 0]
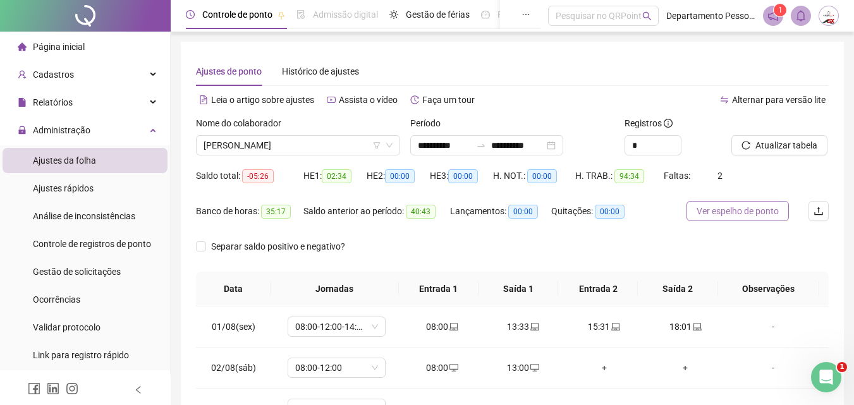
click at [733, 211] on span "Ver espelho de ponto" at bounding box center [738, 211] width 82 height 14
